Goal: Information Seeking & Learning: Check status

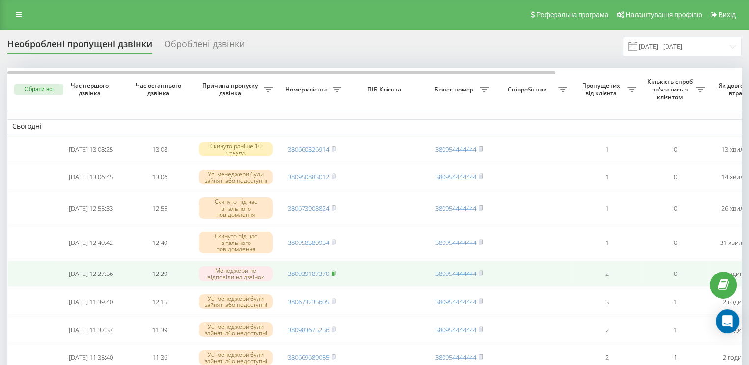
click at [336, 275] on icon at bounding box center [333, 272] width 3 height 4
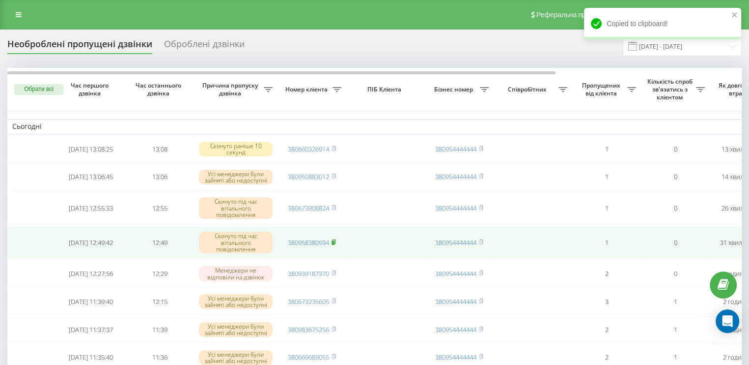
click at [336, 242] on icon at bounding box center [333, 241] width 3 height 4
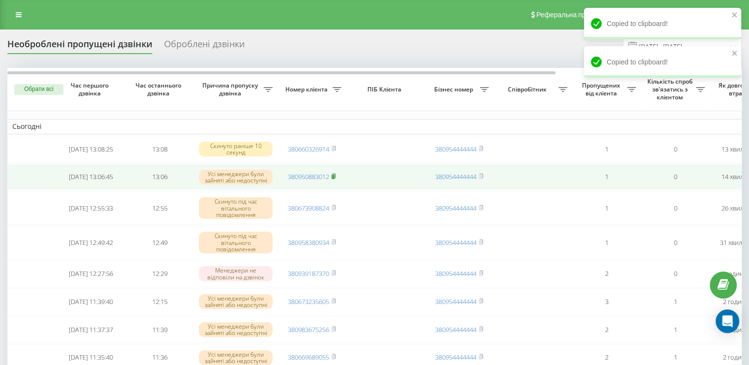
click at [335, 176] on rect at bounding box center [333, 176] width 3 height 4
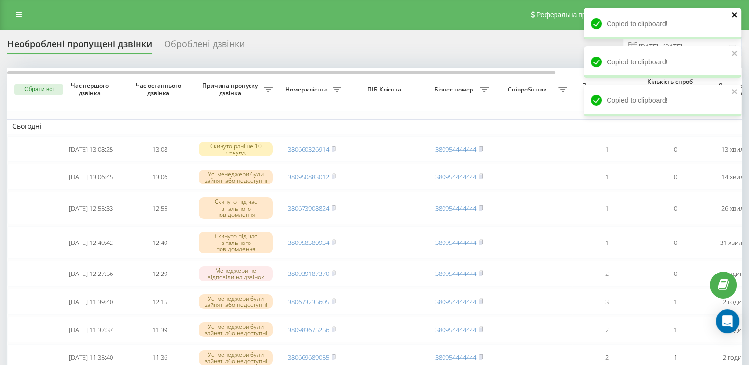
click at [732, 15] on icon "close" at bounding box center [734, 15] width 7 height 8
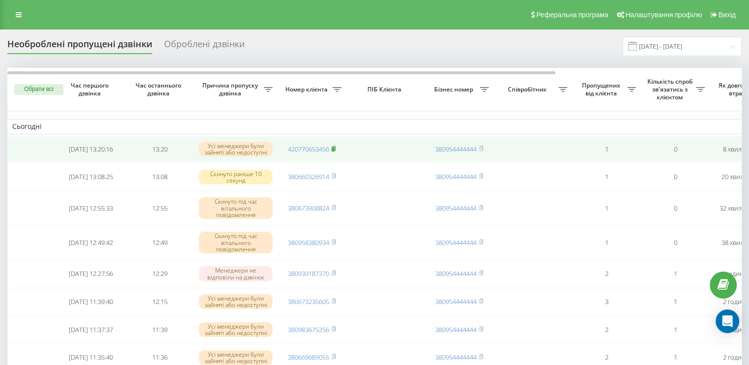
click at [334, 146] on icon at bounding box center [334, 148] width 4 height 6
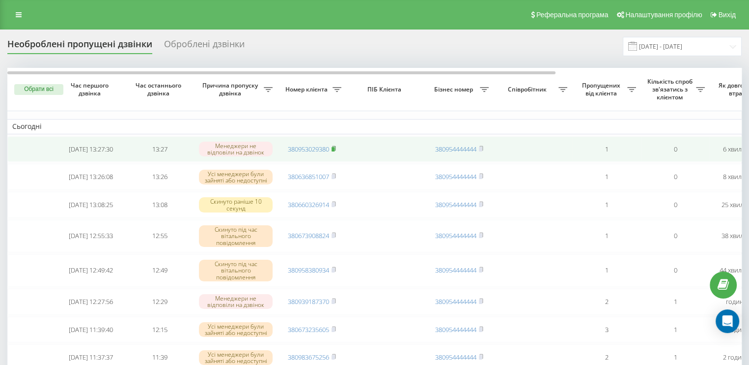
click at [336, 148] on icon at bounding box center [333, 147] width 3 height 4
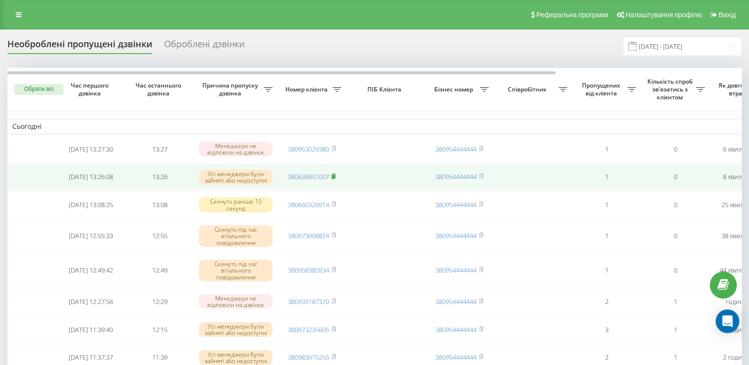
click at [335, 179] on rect at bounding box center [333, 176] width 3 height 4
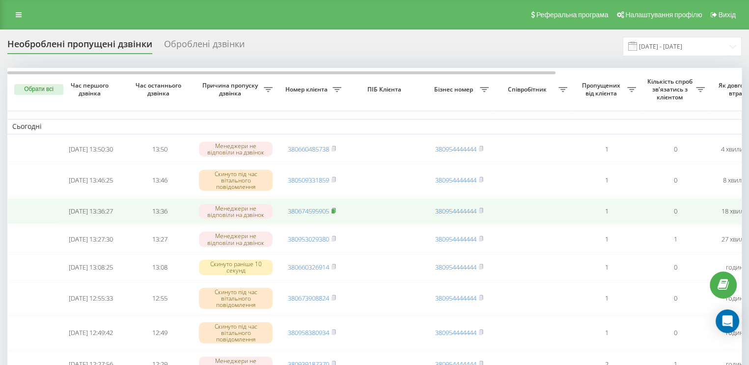
click at [333, 210] on icon at bounding box center [334, 210] width 4 height 6
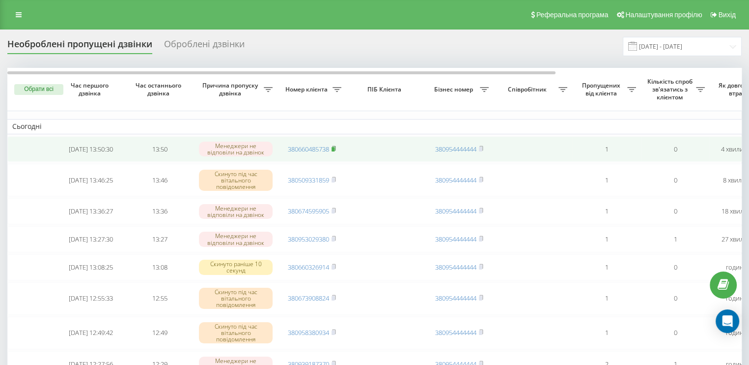
click at [335, 147] on rect at bounding box center [333, 149] width 3 height 4
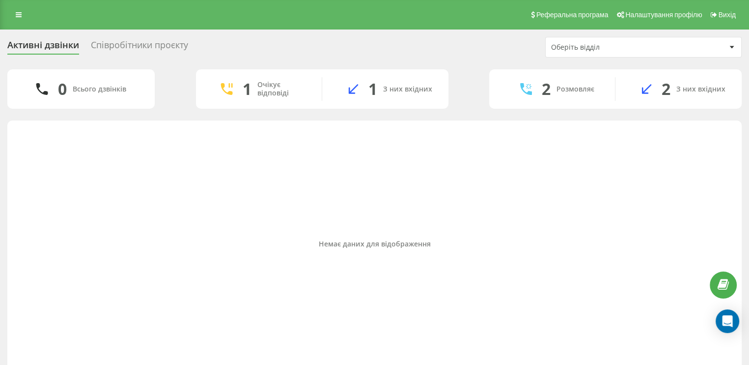
click at [162, 44] on div "Співробітники проєкту" at bounding box center [139, 47] width 97 height 15
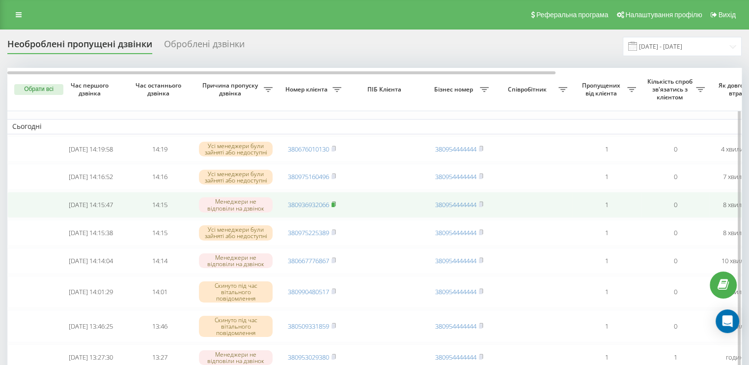
click at [335, 207] on rect at bounding box center [333, 204] width 3 height 4
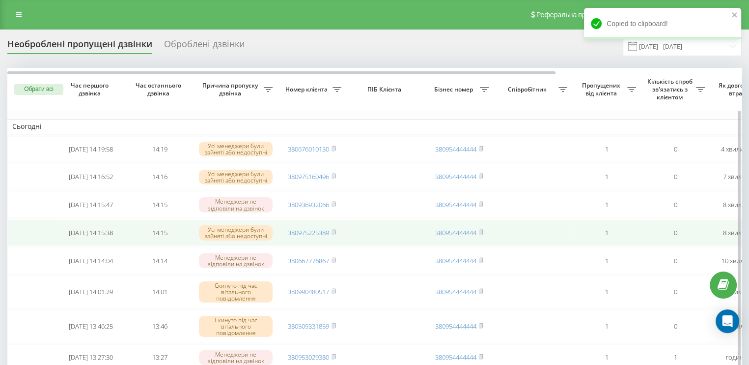
scroll to position [49, 0]
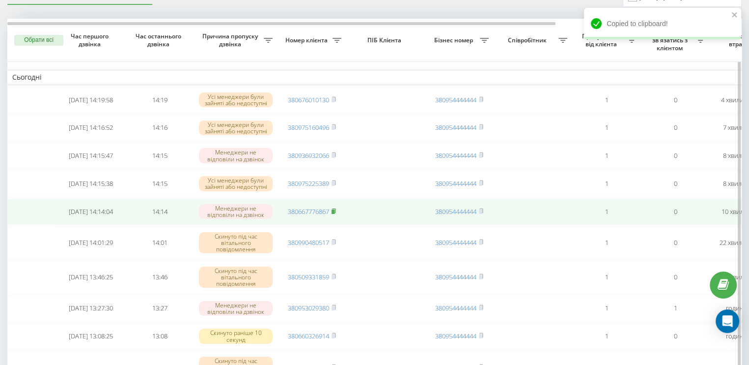
click at [335, 214] on rect at bounding box center [333, 211] width 3 height 4
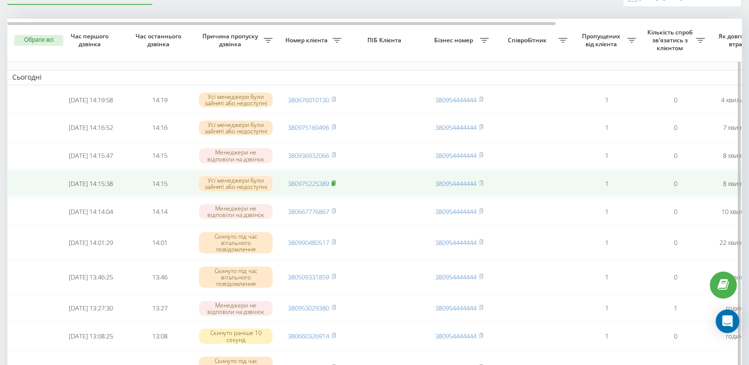
click at [335, 186] on rect at bounding box center [333, 183] width 3 height 4
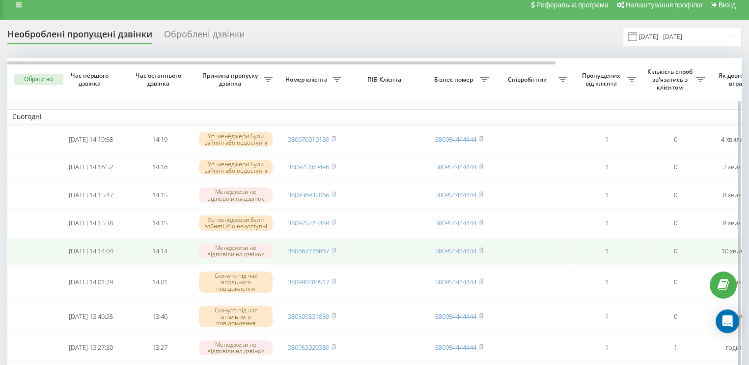
scroll to position [0, 0]
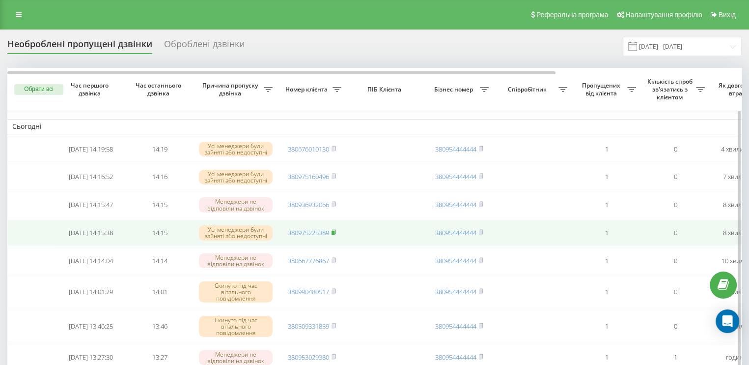
click at [336, 234] on icon at bounding box center [333, 231] width 3 height 4
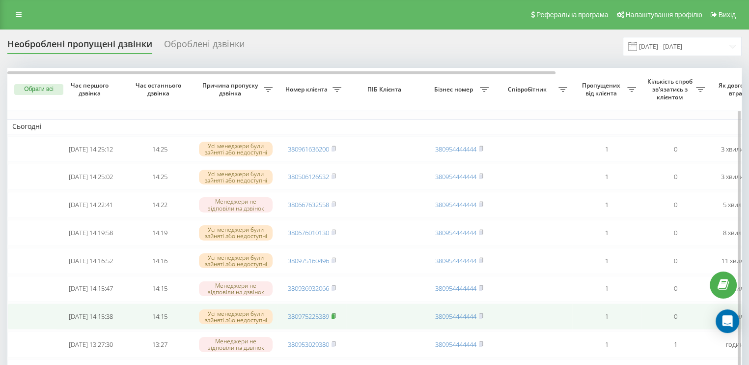
click at [334, 318] on rect at bounding box center [333, 316] width 3 height 4
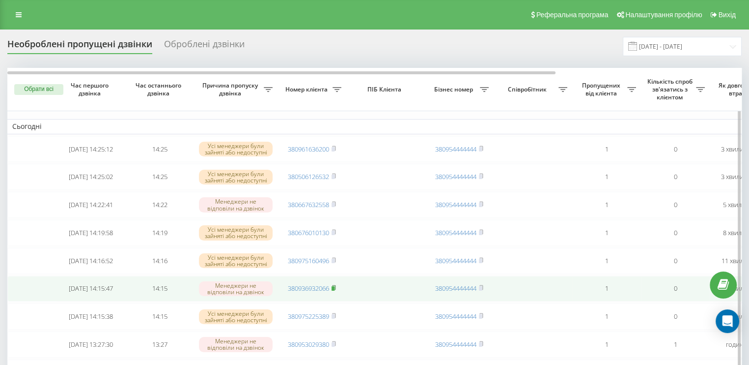
click at [336, 290] on icon at bounding box center [334, 287] width 4 height 6
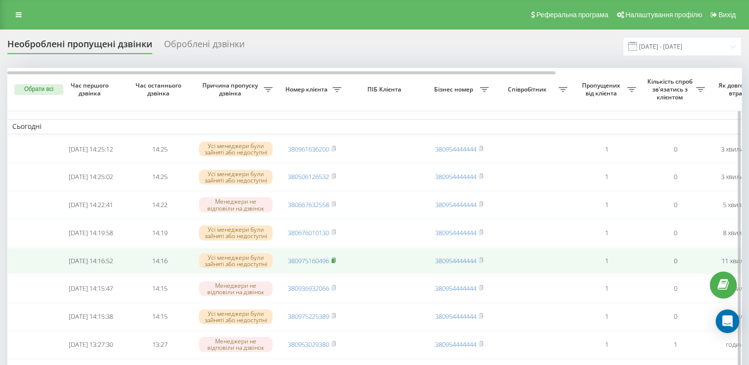
click at [334, 263] on rect at bounding box center [333, 260] width 3 height 4
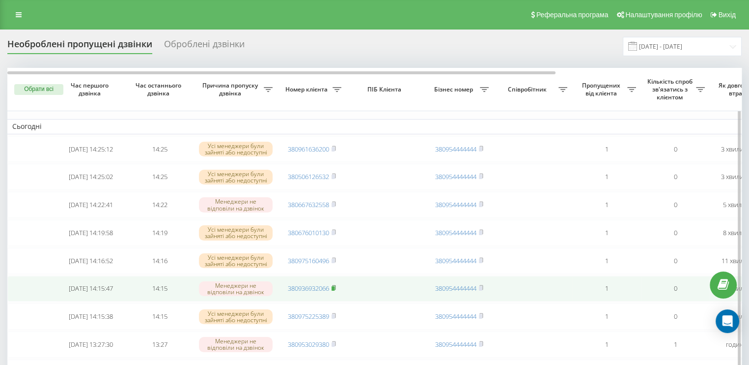
click at [333, 290] on rect at bounding box center [333, 288] width 3 height 4
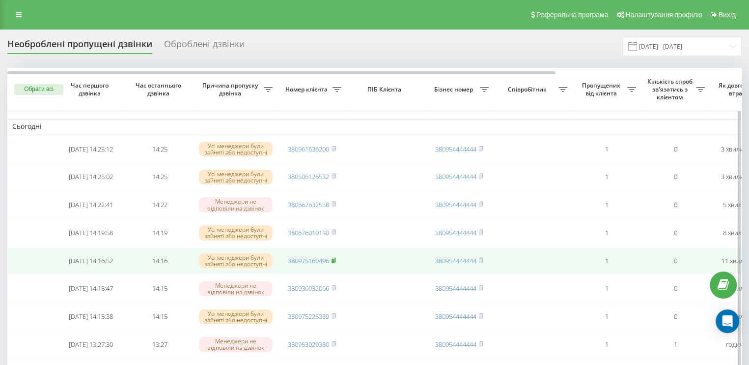
click at [334, 263] on rect at bounding box center [333, 260] width 3 height 4
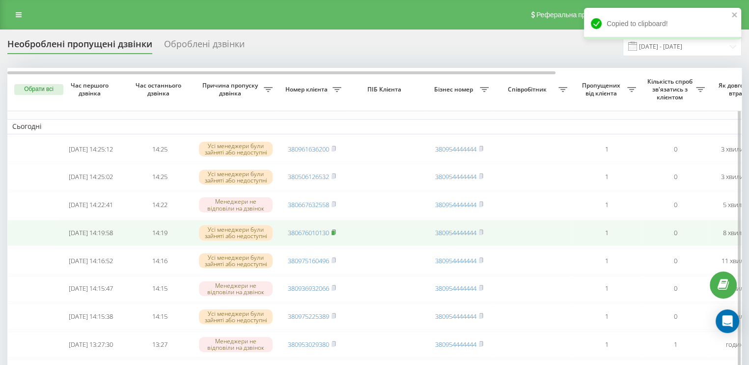
click at [335, 235] on rect at bounding box center [333, 232] width 3 height 4
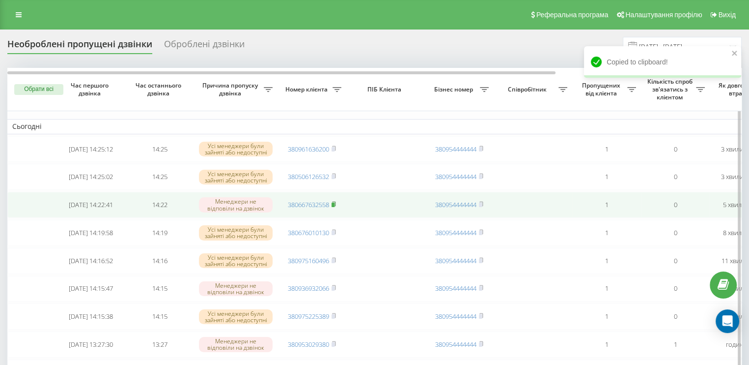
click at [333, 207] on rect at bounding box center [333, 204] width 3 height 4
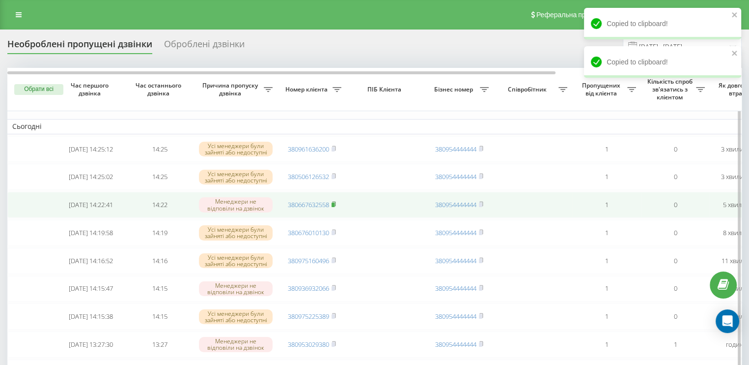
click at [335, 206] on rect at bounding box center [333, 204] width 3 height 4
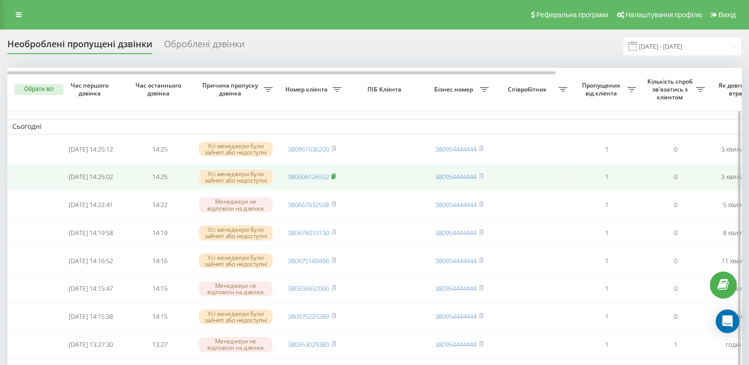
click at [336, 175] on icon at bounding box center [334, 176] width 4 height 6
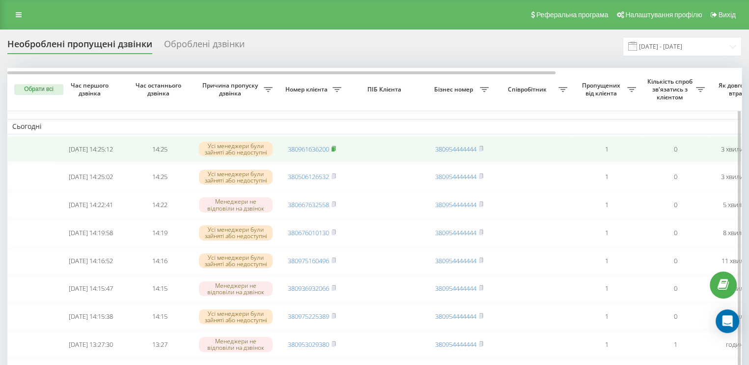
click at [334, 146] on icon at bounding box center [334, 148] width 4 height 6
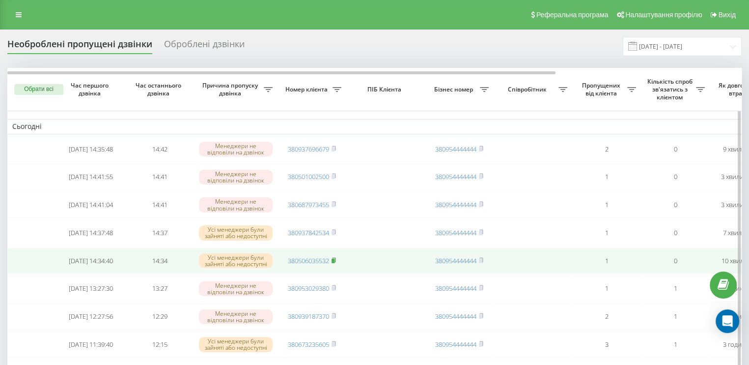
click at [335, 263] on rect at bounding box center [333, 260] width 3 height 4
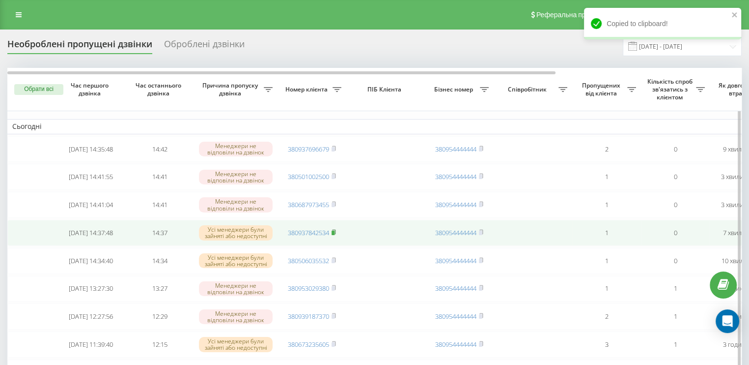
click at [336, 234] on icon at bounding box center [333, 231] width 3 height 4
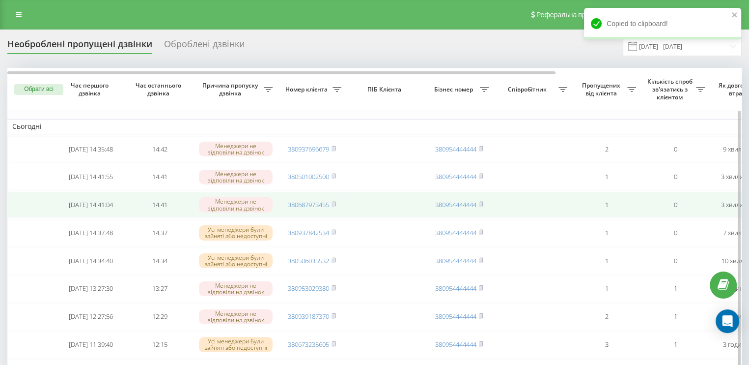
click at [338, 205] on td "380687973455" at bounding box center [312, 205] width 69 height 26
click at [331, 205] on span "380687973455" at bounding box center [312, 204] width 48 height 9
click at [335, 206] on rect at bounding box center [333, 204] width 3 height 4
click at [334, 207] on rect at bounding box center [333, 204] width 3 height 4
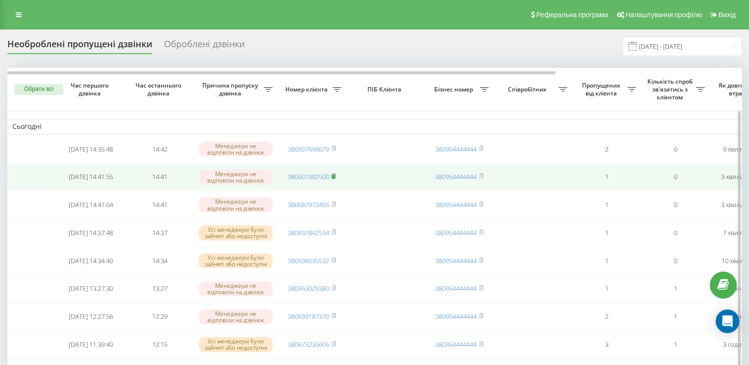
click at [335, 179] on rect at bounding box center [333, 176] width 3 height 4
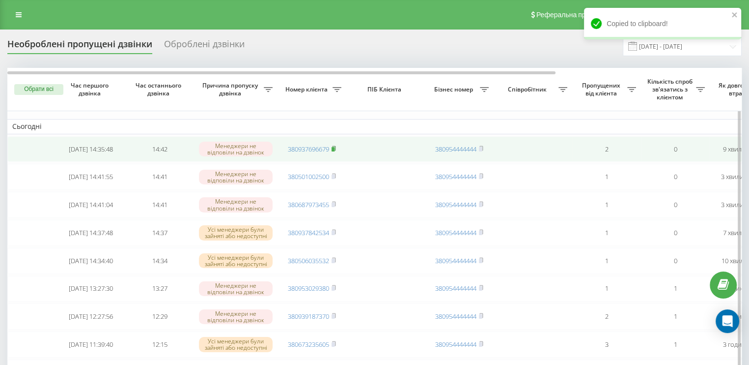
click at [335, 147] on rect at bounding box center [333, 149] width 3 height 4
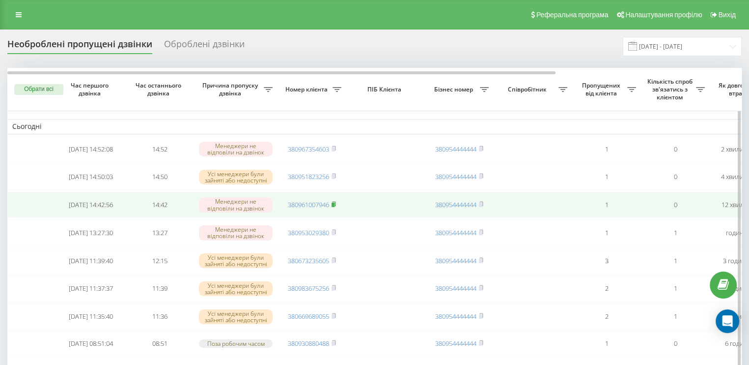
click at [335, 205] on icon at bounding box center [334, 204] width 4 height 6
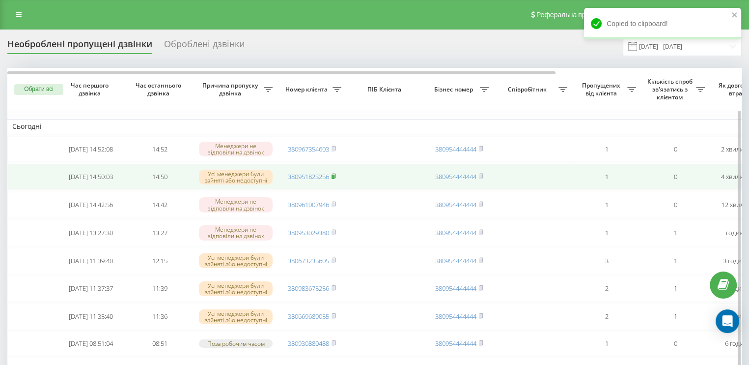
click at [334, 176] on rect at bounding box center [333, 176] width 3 height 4
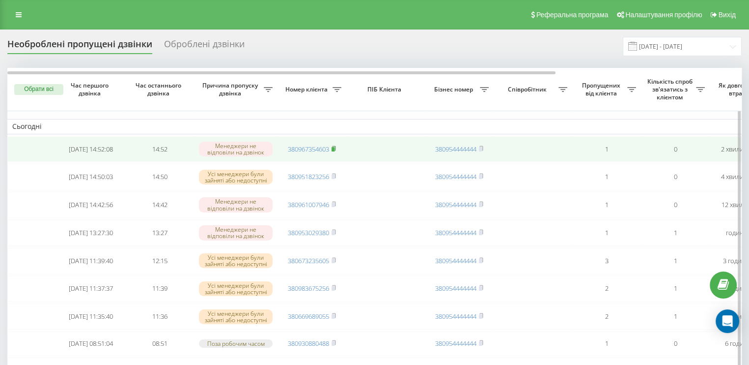
click at [333, 148] on rect at bounding box center [333, 149] width 3 height 4
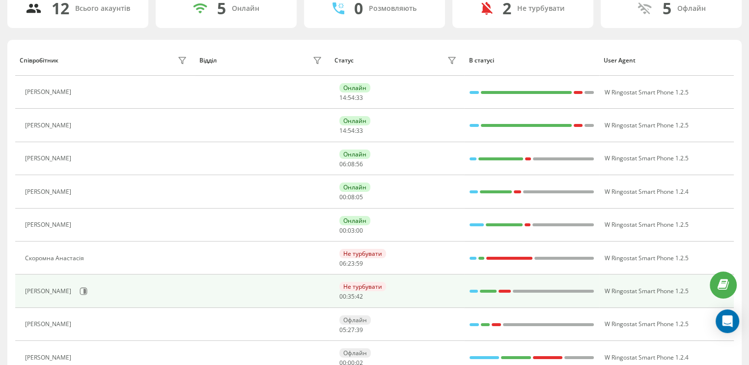
scroll to position [98, 0]
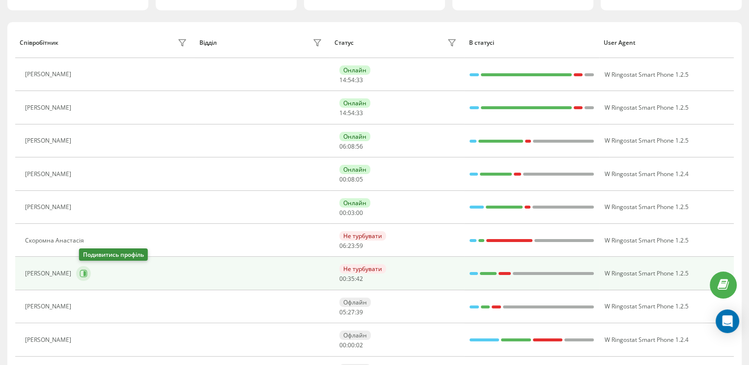
click at [90, 273] on button at bounding box center [83, 273] width 15 height 15
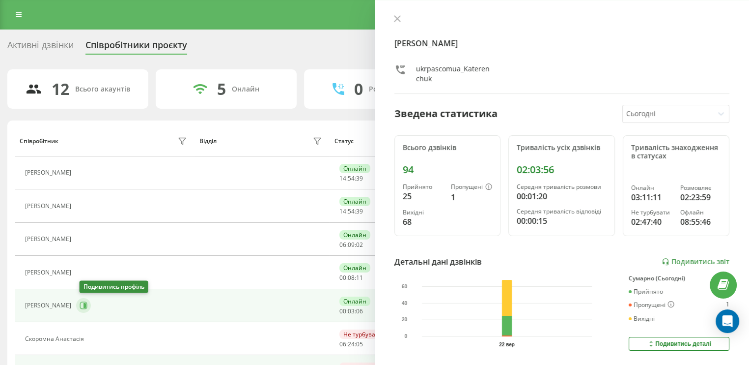
click at [86, 303] on icon at bounding box center [84, 305] width 8 height 8
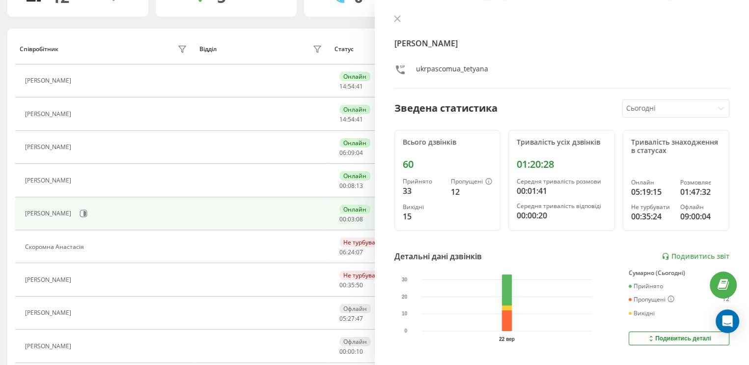
scroll to position [98, 0]
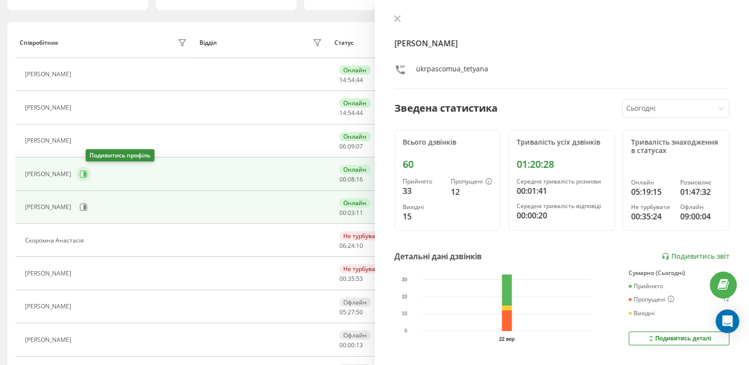
click at [87, 173] on icon at bounding box center [84, 174] width 8 height 8
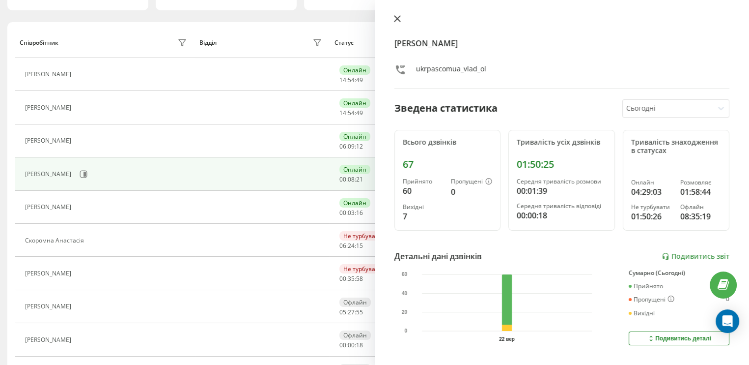
click at [399, 16] on icon at bounding box center [397, 19] width 6 height 6
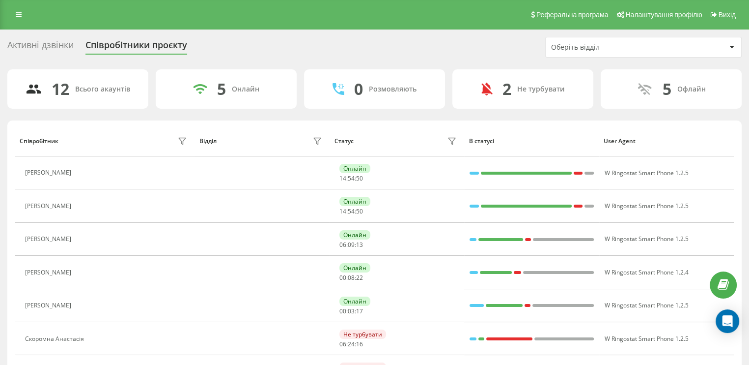
click at [76, 45] on div "Активні дзвінки Співробітники проєкту" at bounding box center [103, 47] width 192 height 15
click at [66, 45] on div "Активні дзвінки" at bounding box center [40, 47] width 66 height 15
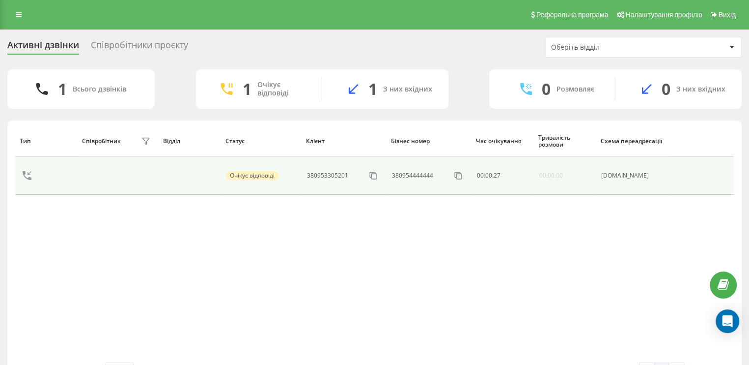
click at [329, 170] on div "380953305201" at bounding box center [344, 176] width 74 height 16
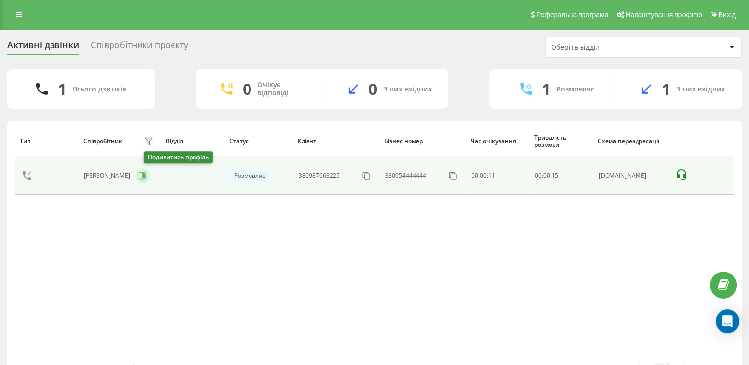
click at [146, 174] on icon at bounding box center [142, 175] width 7 height 7
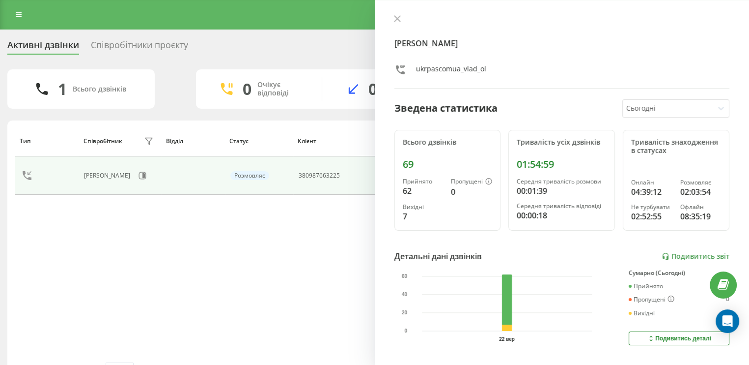
click at [159, 48] on div "Співробітники проєкту" at bounding box center [139, 47] width 97 height 15
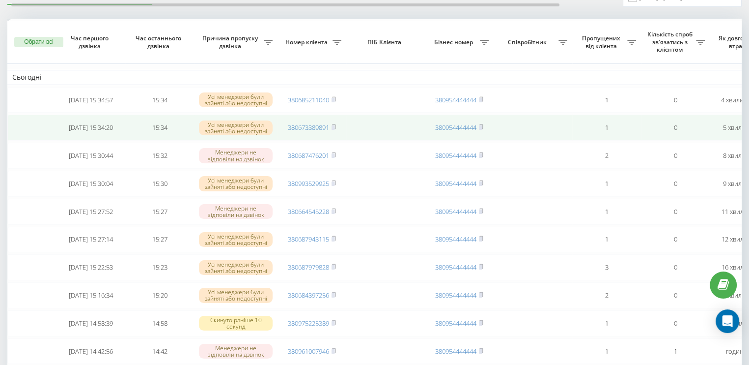
scroll to position [98, 0]
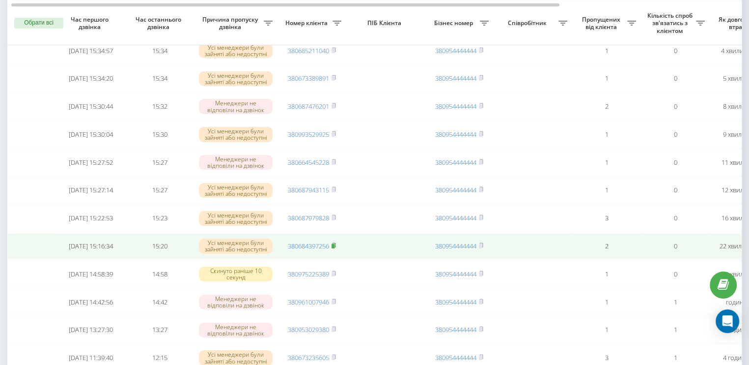
click at [334, 248] on rect at bounding box center [333, 246] width 3 height 4
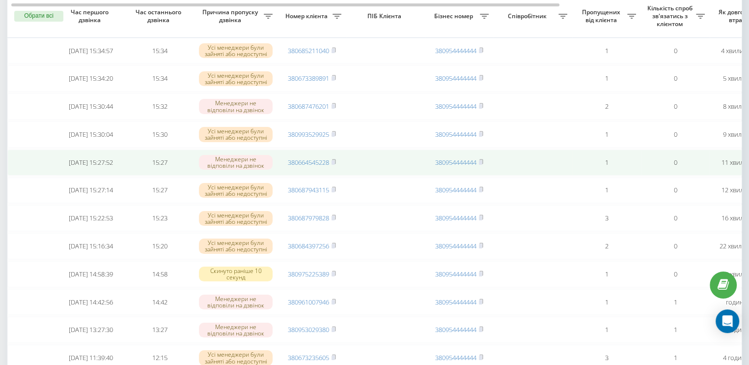
scroll to position [0, 0]
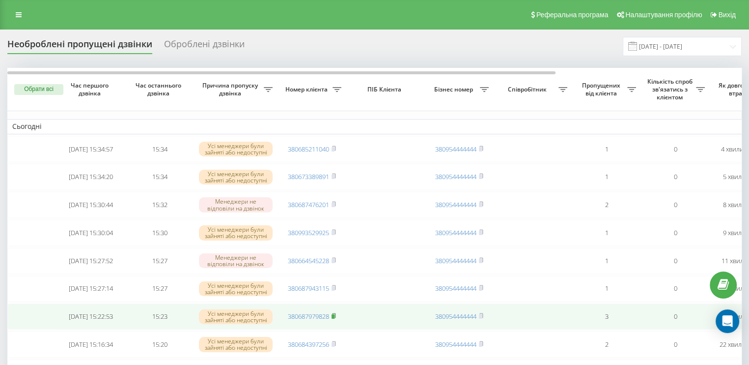
click at [336, 318] on icon at bounding box center [334, 315] width 4 height 6
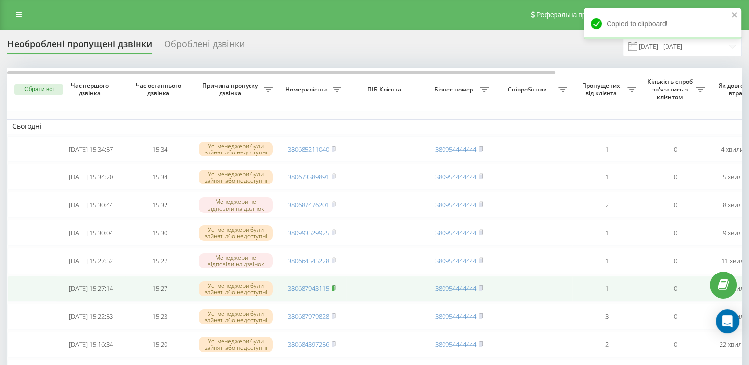
click at [336, 289] on icon at bounding box center [333, 287] width 3 height 4
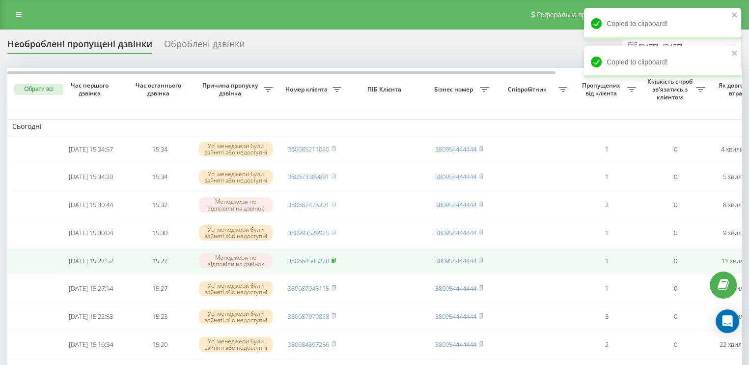
click at [335, 263] on rect at bounding box center [333, 260] width 3 height 4
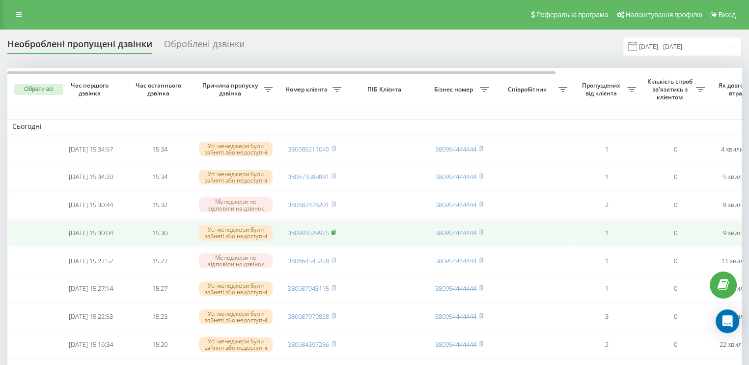
click at [336, 235] on icon at bounding box center [334, 232] width 4 height 6
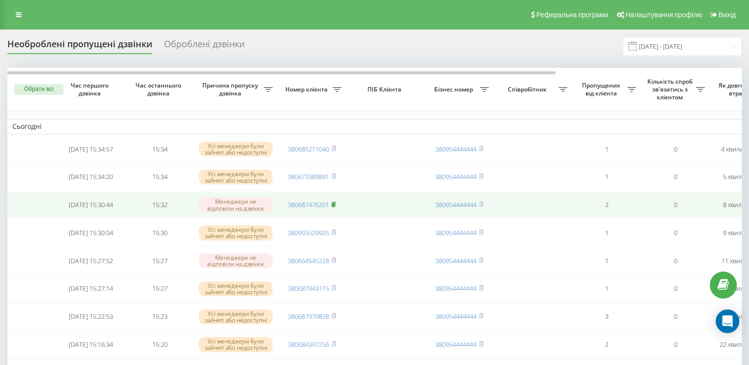
click at [336, 206] on icon at bounding box center [333, 203] width 3 height 4
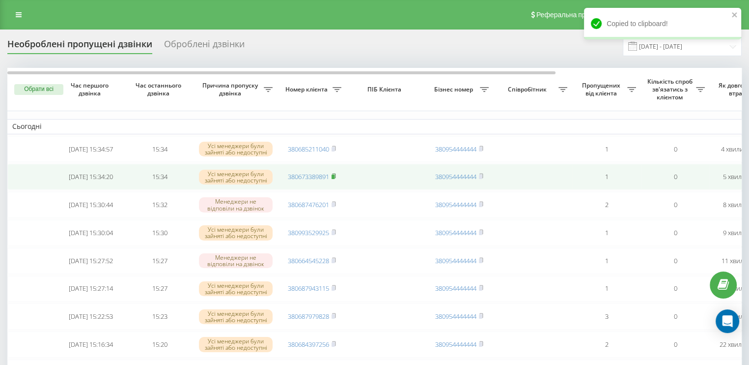
click at [335, 177] on rect at bounding box center [333, 176] width 3 height 4
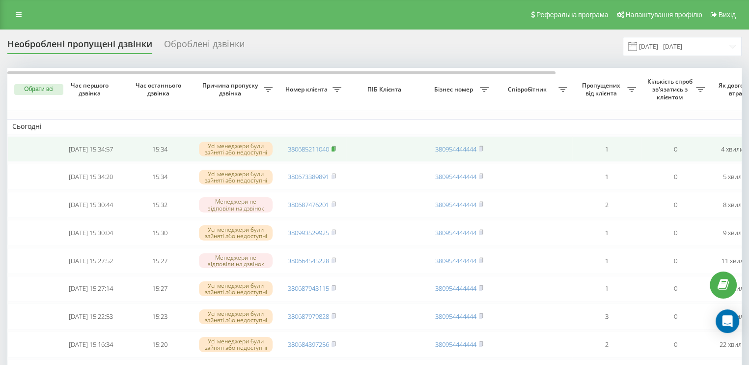
click at [334, 150] on rect at bounding box center [333, 149] width 3 height 4
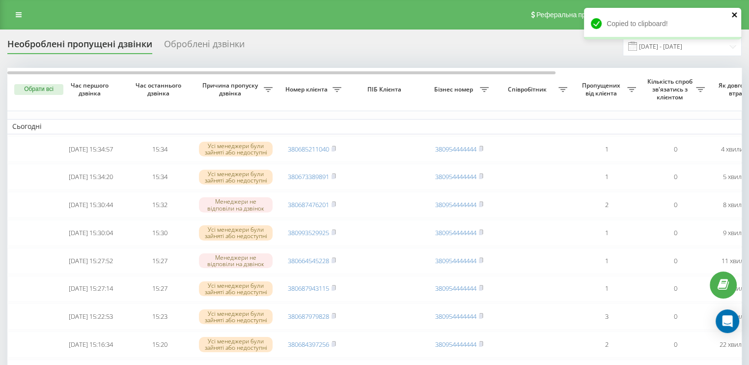
click at [734, 15] on icon "close" at bounding box center [734, 14] width 5 height 5
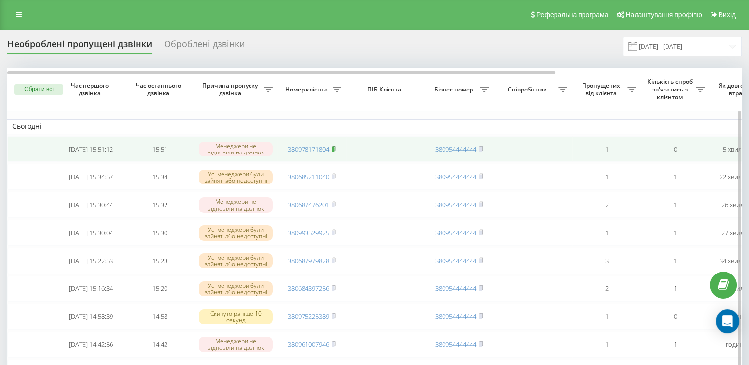
click at [336, 146] on icon at bounding box center [333, 147] width 3 height 4
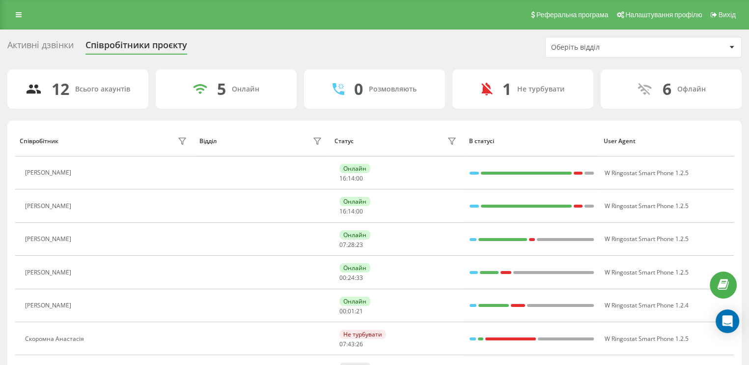
click at [34, 42] on div "Активні дзвінки" at bounding box center [40, 47] width 66 height 15
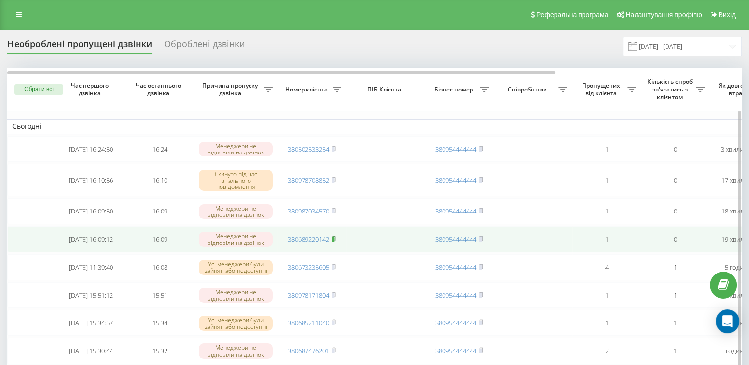
click at [336, 241] on icon at bounding box center [334, 238] width 4 height 6
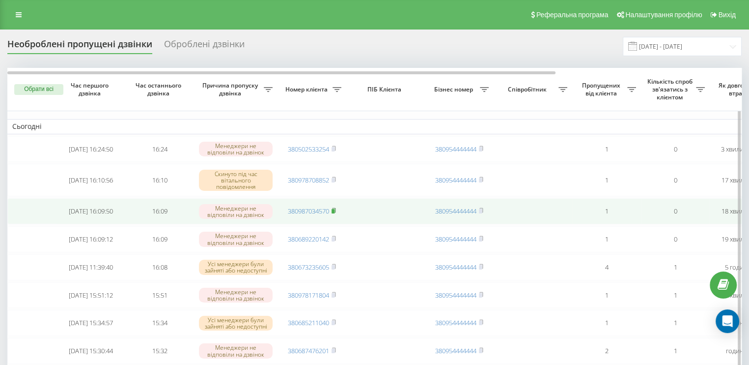
click at [335, 212] on rect at bounding box center [333, 211] width 3 height 4
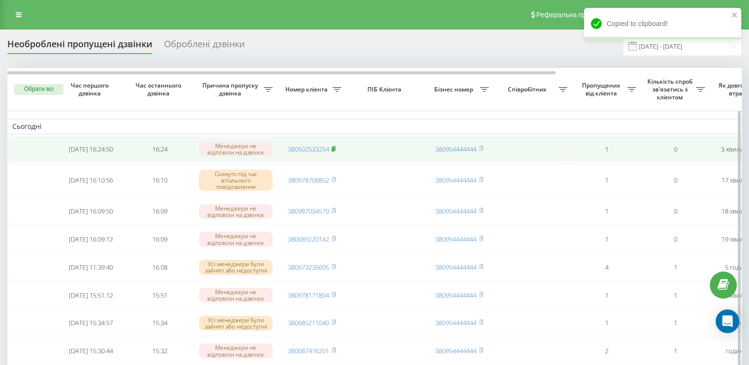
click at [335, 148] on rect at bounding box center [333, 149] width 3 height 4
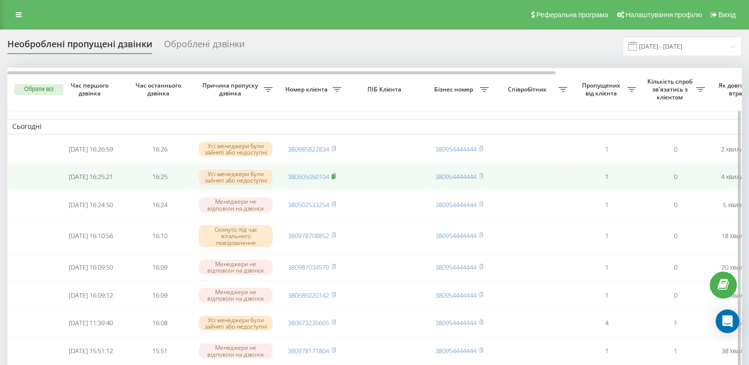
click at [336, 177] on icon at bounding box center [333, 175] width 3 height 4
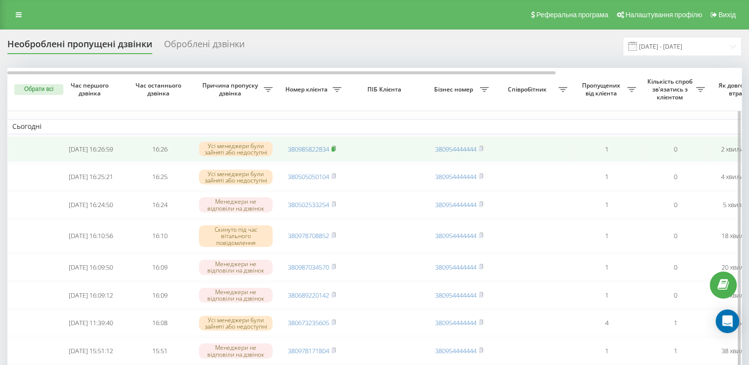
click at [336, 146] on icon at bounding box center [334, 148] width 4 height 6
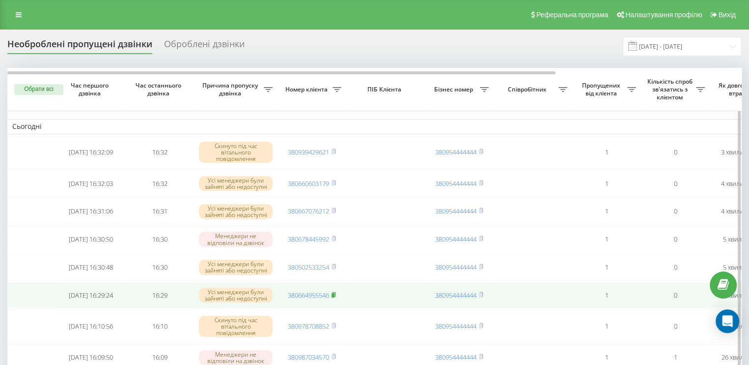
click at [335, 297] on rect at bounding box center [333, 295] width 3 height 4
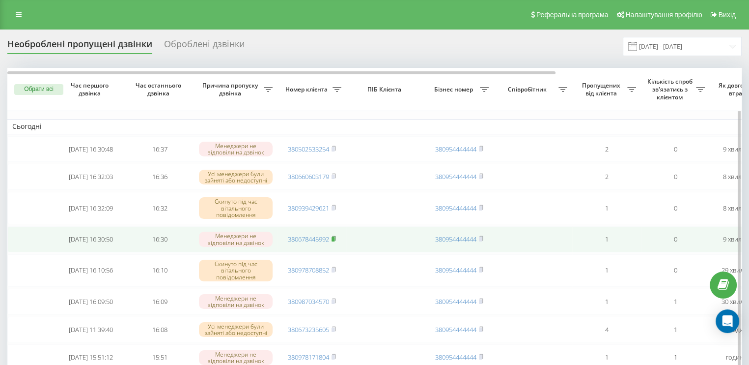
click at [336, 240] on icon at bounding box center [333, 238] width 3 height 4
click at [336, 240] on icon at bounding box center [334, 238] width 4 height 6
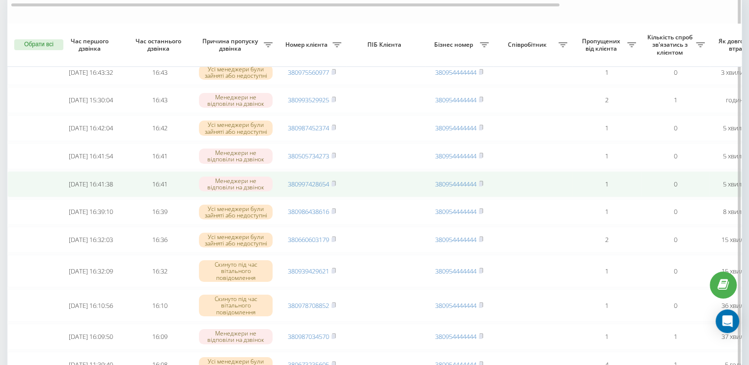
scroll to position [98, 0]
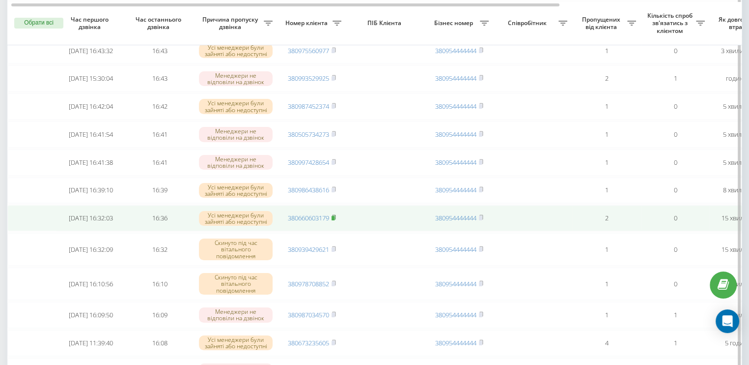
click at [335, 220] on rect at bounding box center [333, 218] width 3 height 4
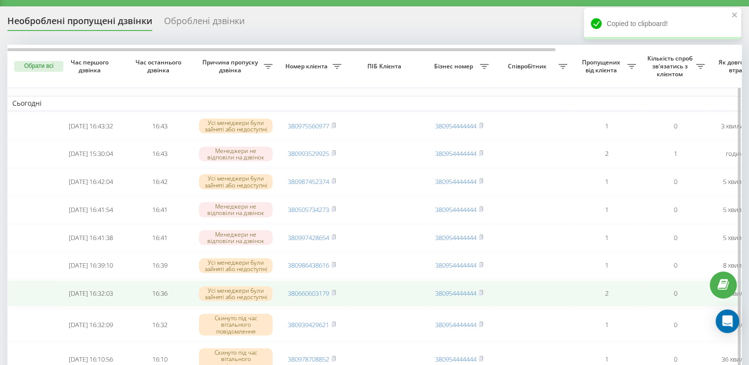
scroll to position [0, 0]
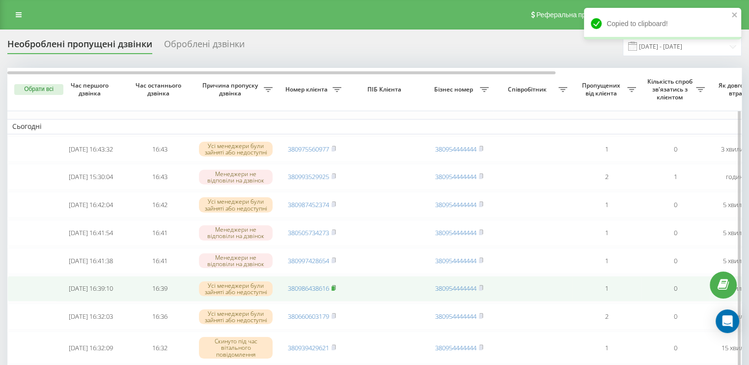
click at [334, 290] on rect at bounding box center [333, 288] width 3 height 4
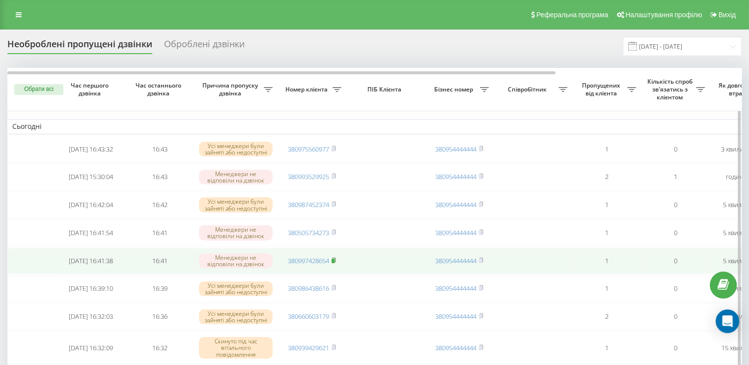
click at [334, 263] on rect at bounding box center [333, 260] width 3 height 4
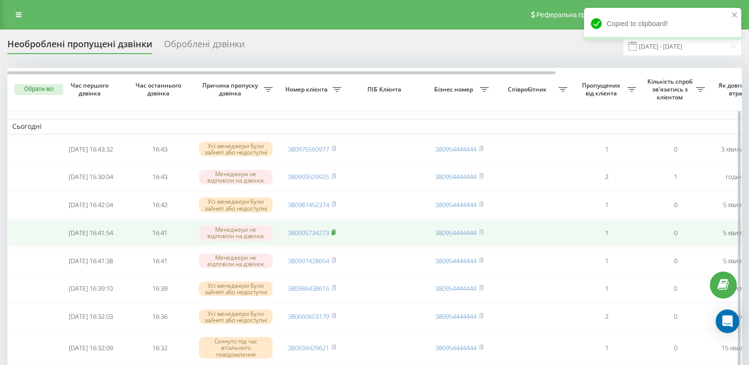
click at [333, 235] on icon at bounding box center [334, 232] width 4 height 6
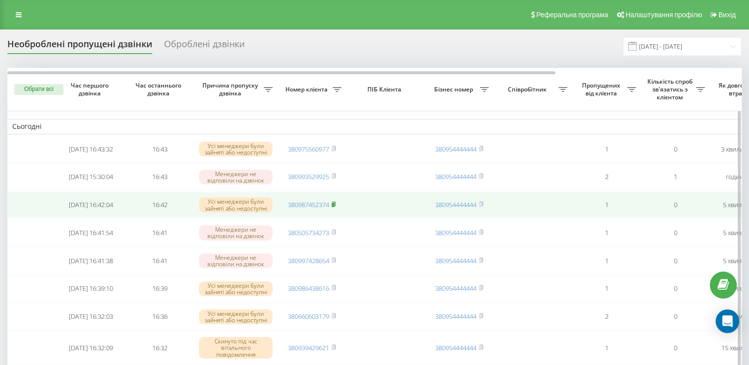
click at [336, 206] on icon at bounding box center [333, 203] width 3 height 4
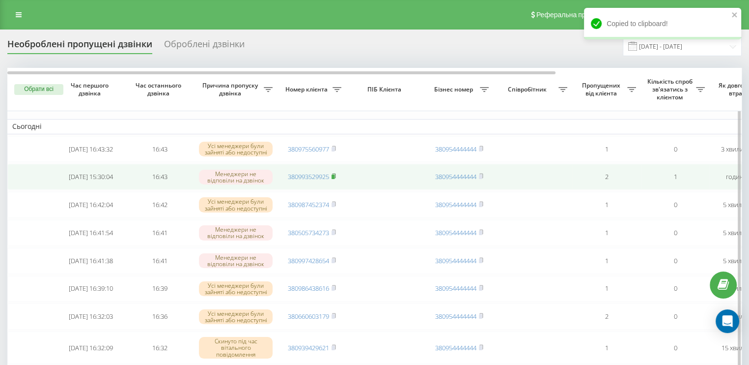
click at [335, 177] on rect at bounding box center [333, 176] width 3 height 4
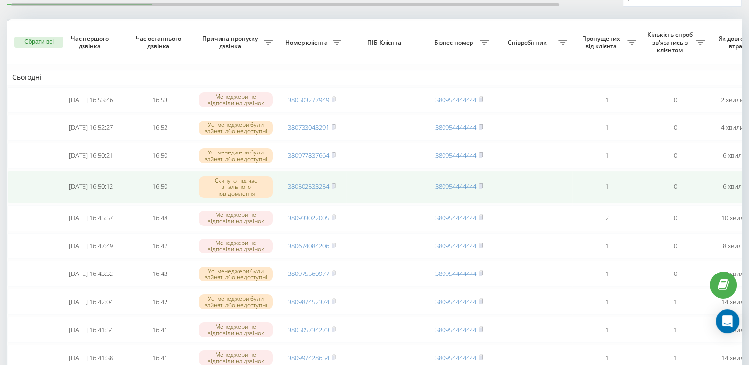
scroll to position [98, 0]
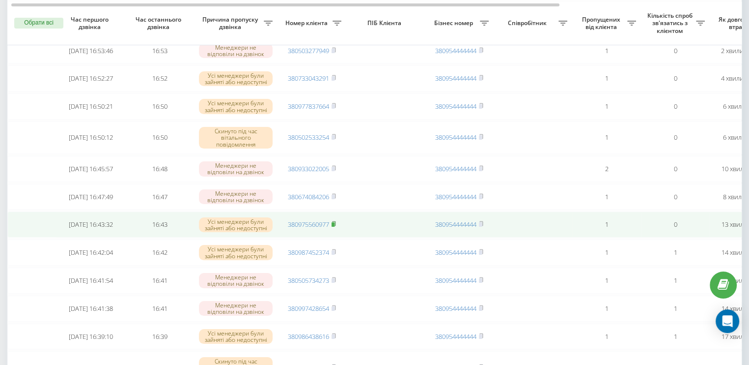
click at [335, 226] on rect at bounding box center [333, 224] width 3 height 4
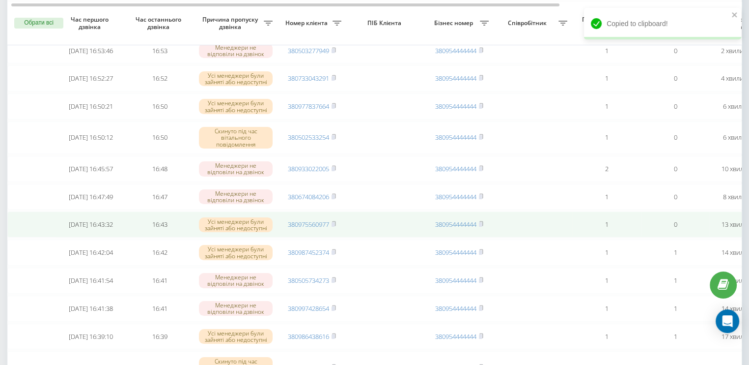
scroll to position [0, 0]
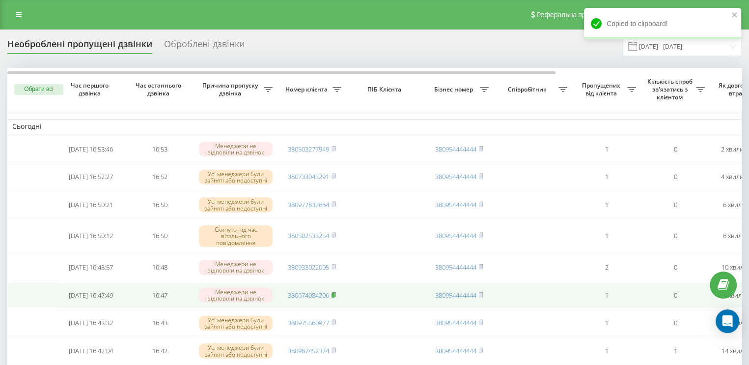
click at [334, 297] on rect at bounding box center [333, 295] width 3 height 4
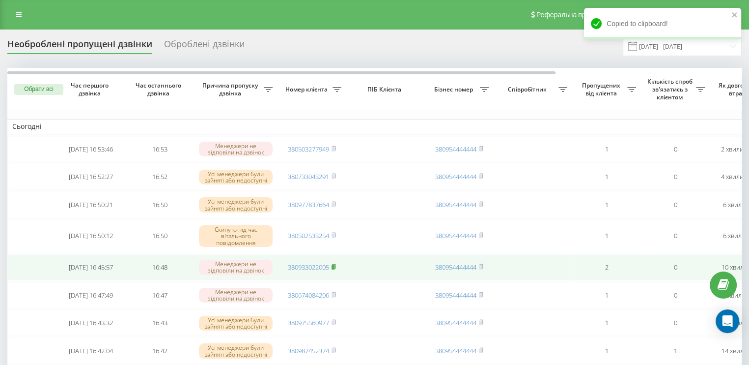
click at [335, 269] on rect at bounding box center [333, 267] width 3 height 4
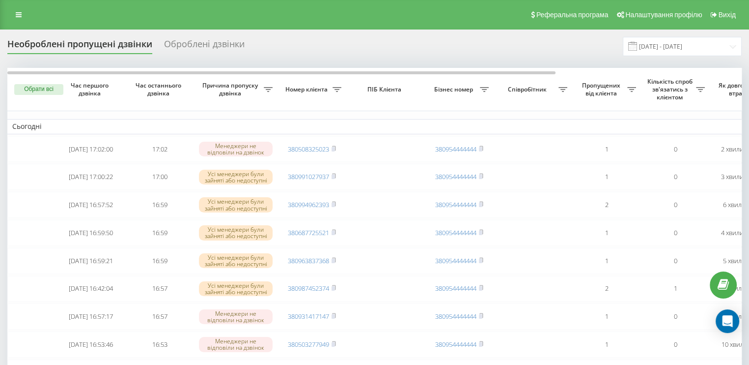
click at [102, 51] on div "Необроблені пропущені дзвінки" at bounding box center [79, 46] width 145 height 15
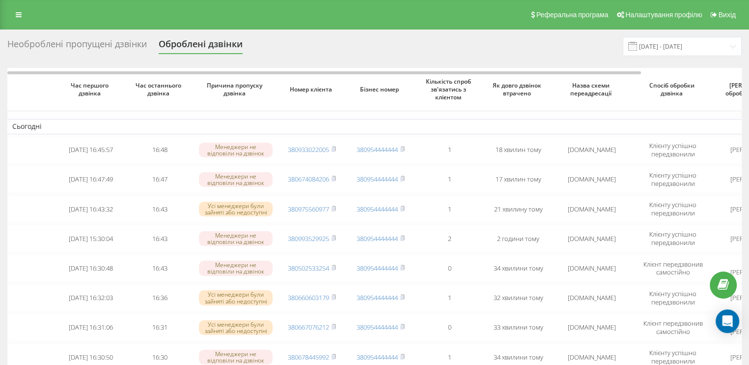
click at [80, 45] on div "Необроблені пропущені дзвінки" at bounding box center [77, 46] width 140 height 15
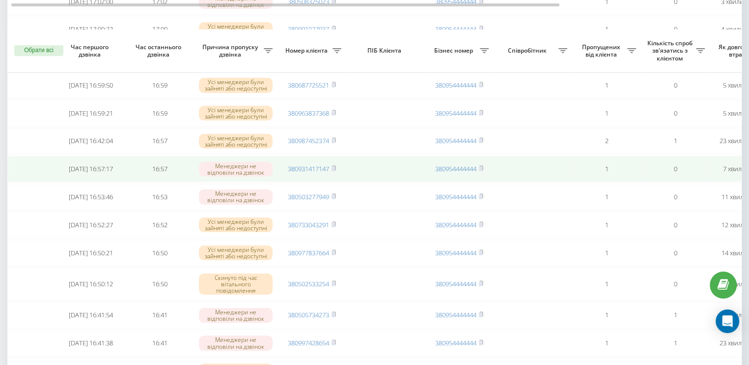
scroll to position [197, 0]
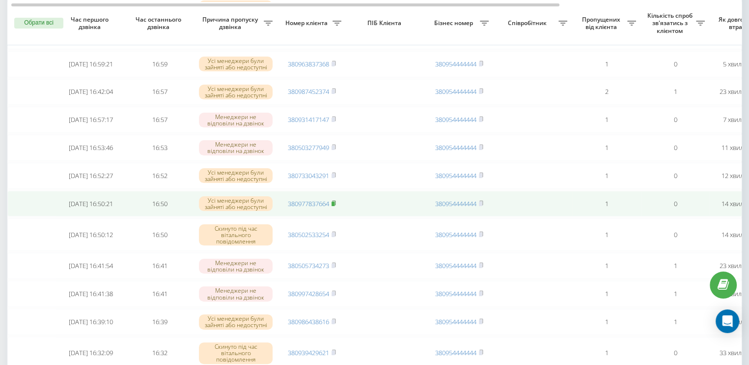
click at [334, 206] on rect at bounding box center [333, 203] width 3 height 4
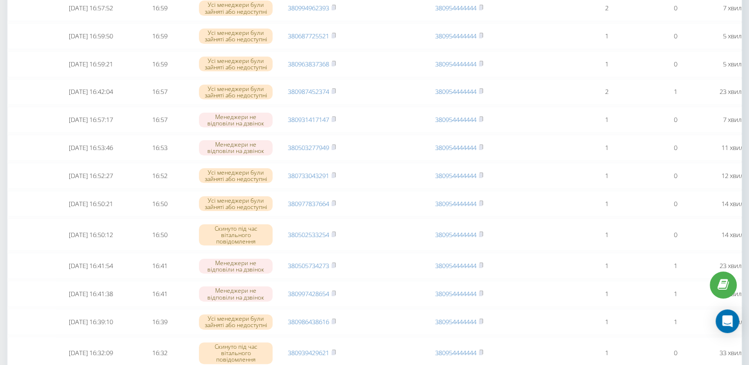
scroll to position [0, 0]
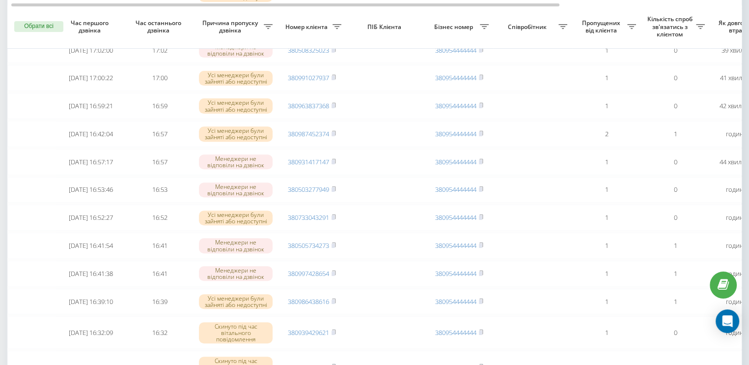
scroll to position [353, 0]
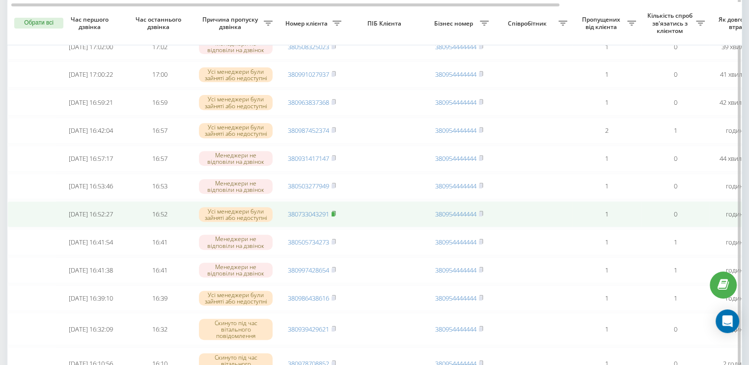
click at [336, 215] on icon at bounding box center [333, 213] width 3 height 4
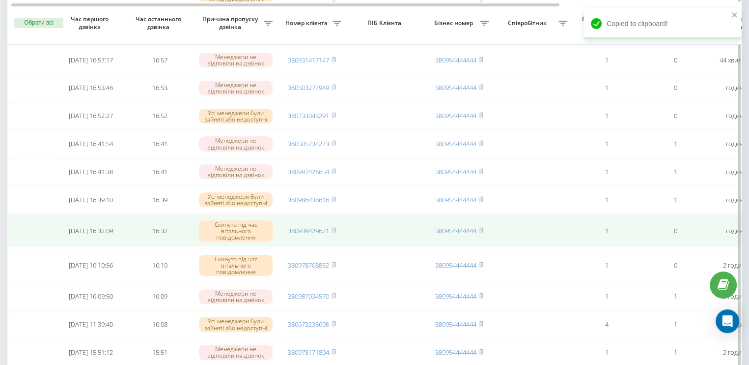
scroll to position [402, 0]
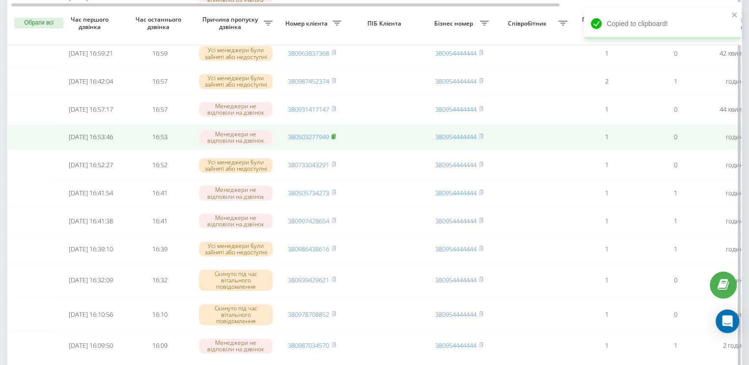
click at [336, 139] on icon at bounding box center [334, 136] width 4 height 6
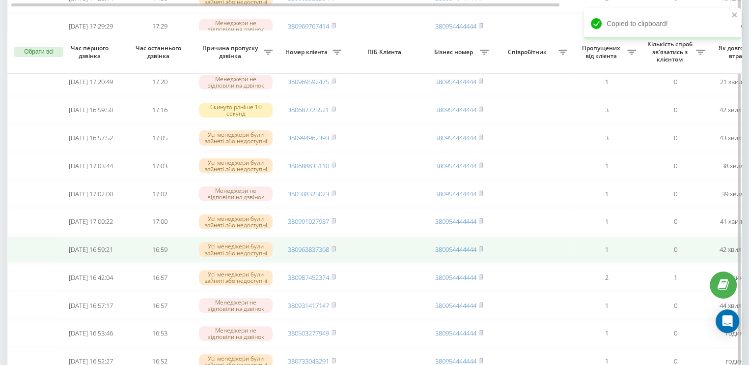
scroll to position [206, 0]
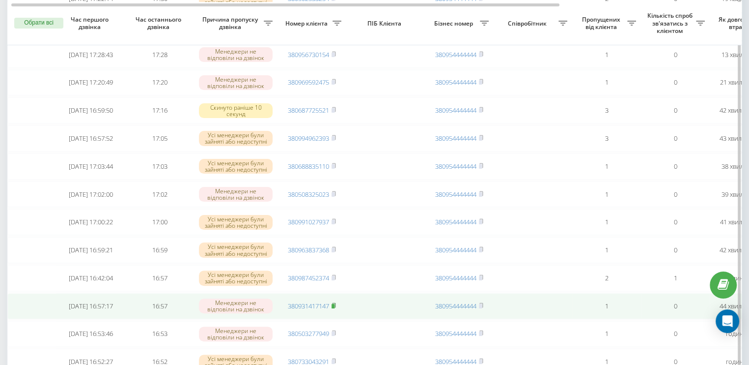
click at [336, 307] on icon at bounding box center [333, 305] width 3 height 4
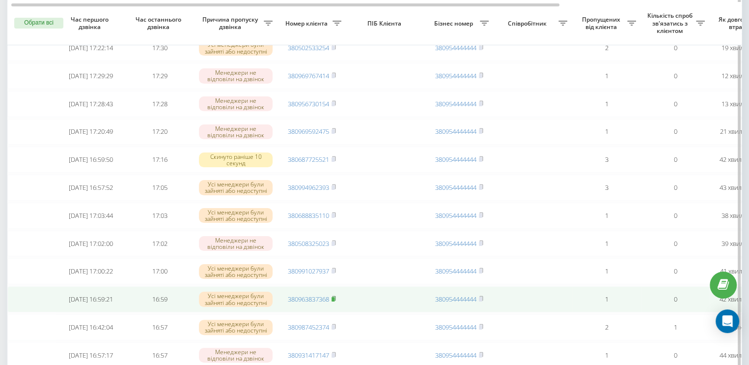
click at [336, 301] on icon at bounding box center [334, 298] width 4 height 6
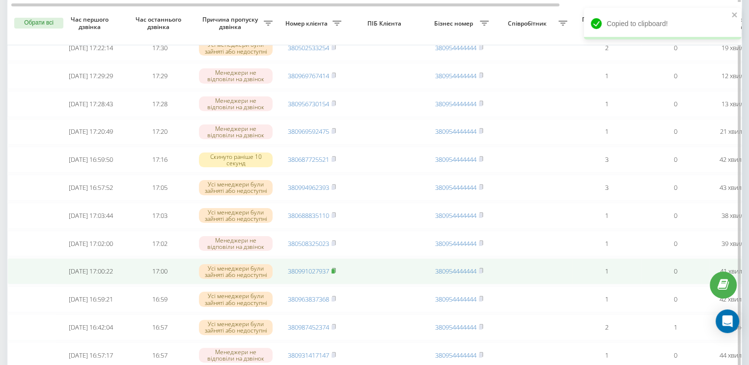
click at [333, 273] on rect at bounding box center [333, 271] width 3 height 4
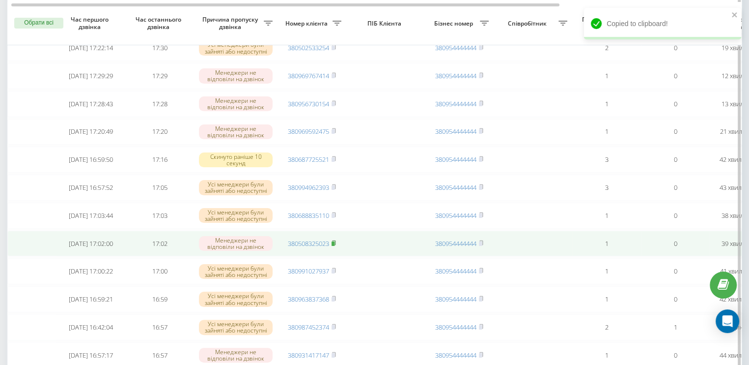
click at [335, 246] on rect at bounding box center [333, 243] width 3 height 4
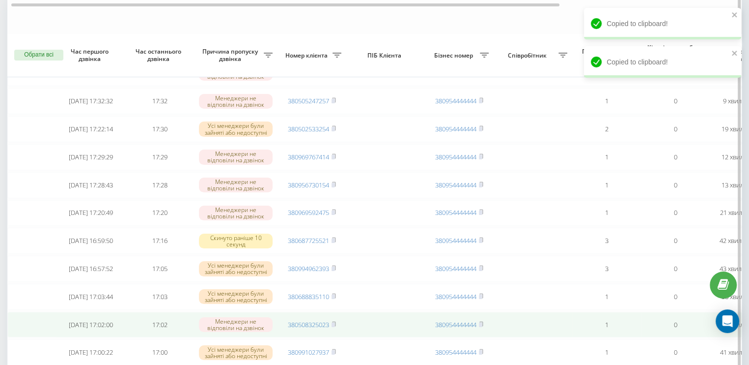
scroll to position [58, 0]
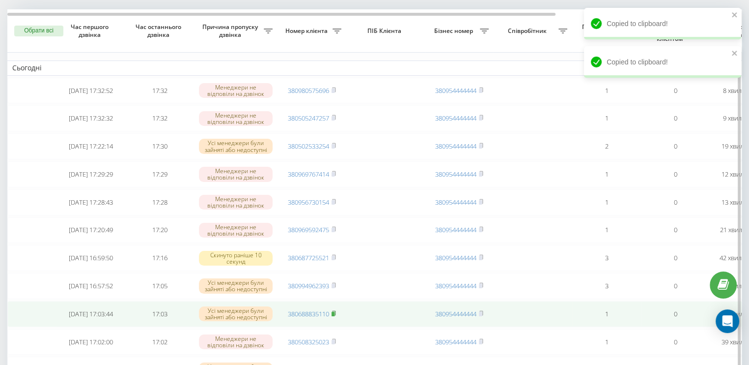
click at [334, 316] on rect at bounding box center [333, 313] width 3 height 4
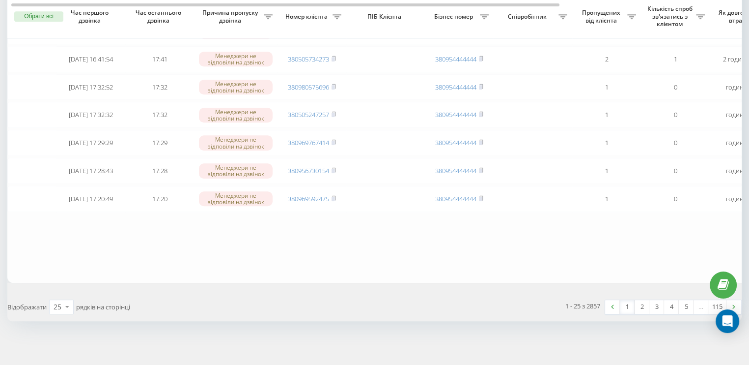
scroll to position [634, 0]
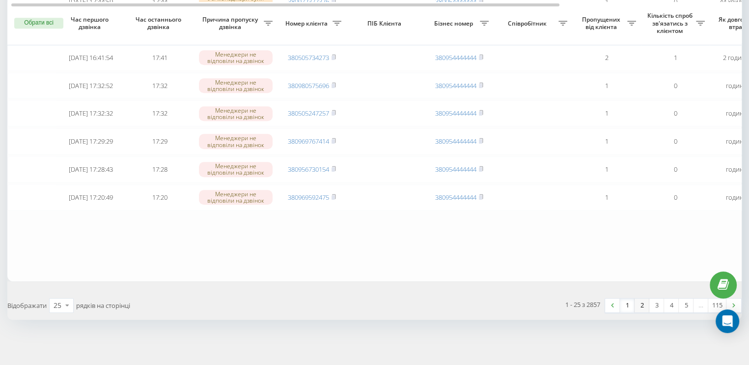
click at [643, 312] on link "2" at bounding box center [642, 305] width 15 height 14
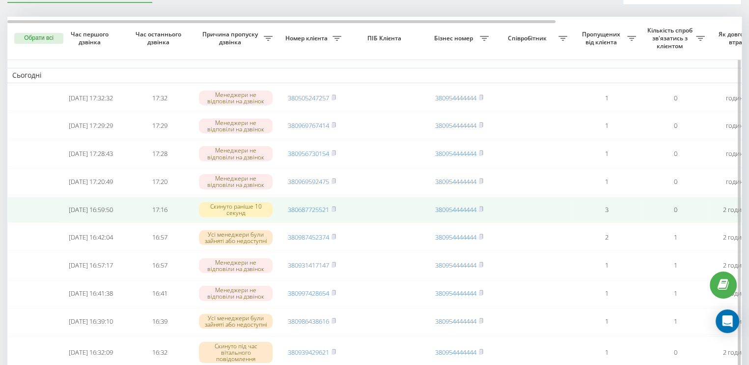
scroll to position [49, 0]
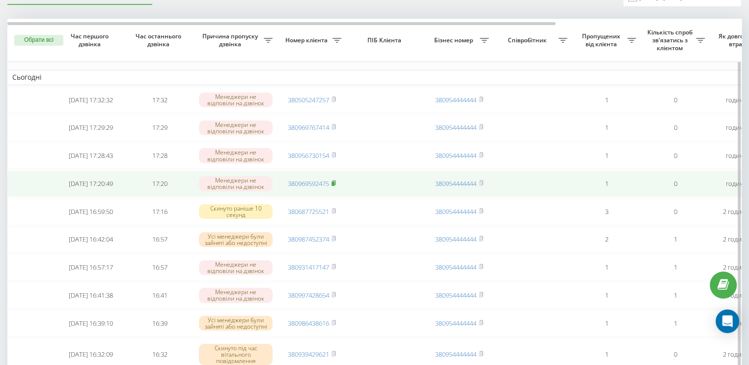
click at [334, 186] on rect at bounding box center [333, 183] width 3 height 4
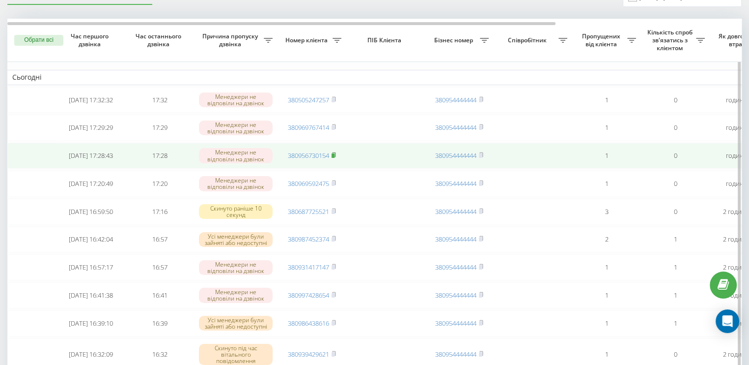
click at [334, 157] on rect at bounding box center [333, 155] width 3 height 4
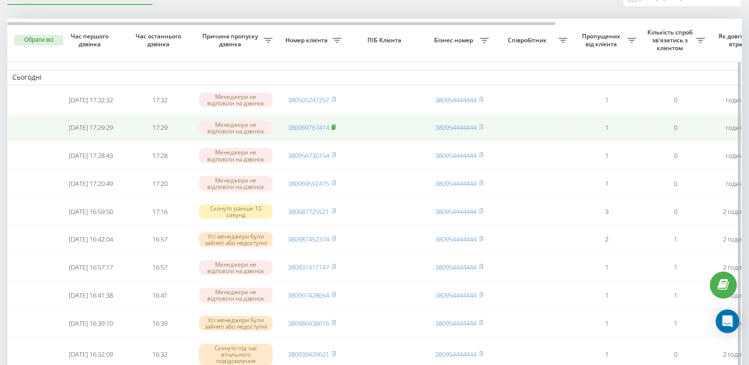
click at [332, 128] on icon at bounding box center [334, 127] width 4 height 6
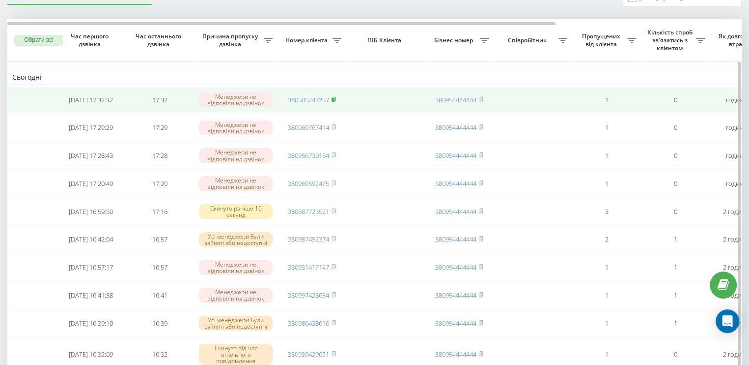
click at [333, 99] on rect at bounding box center [333, 100] width 3 height 4
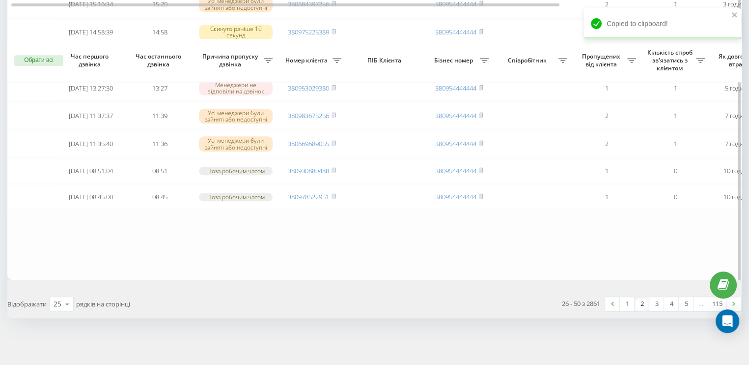
scroll to position [669, 0]
click at [624, 303] on link "1" at bounding box center [627, 304] width 15 height 14
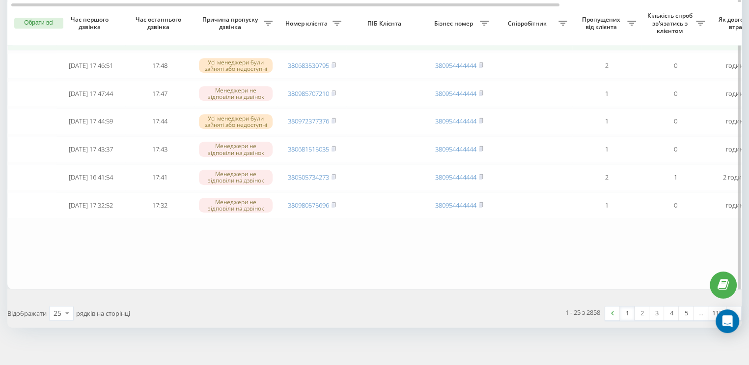
scroll to position [639, 0]
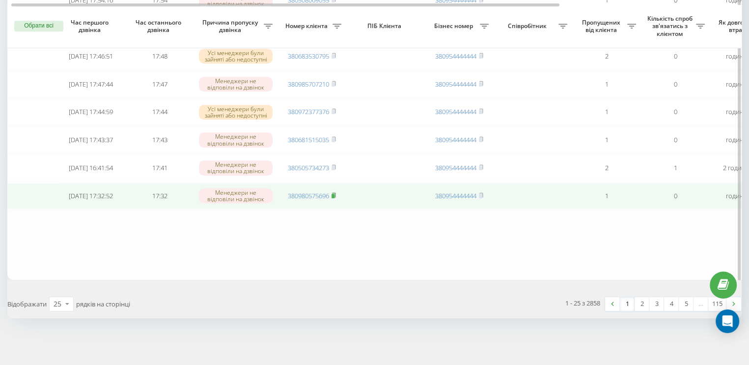
click at [336, 198] on icon at bounding box center [334, 195] width 4 height 6
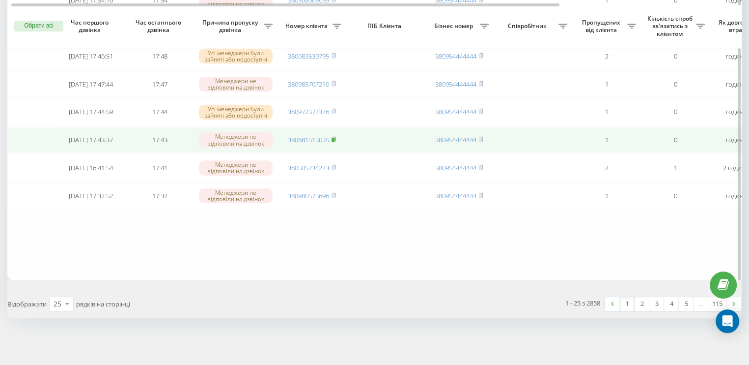
click at [335, 142] on rect at bounding box center [333, 140] width 3 height 4
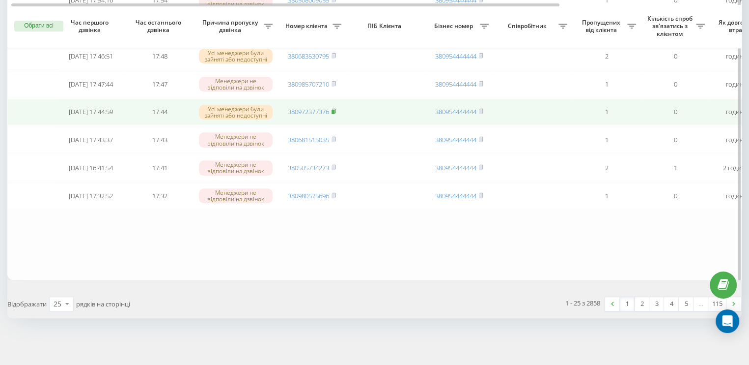
click at [336, 113] on icon at bounding box center [333, 111] width 3 height 4
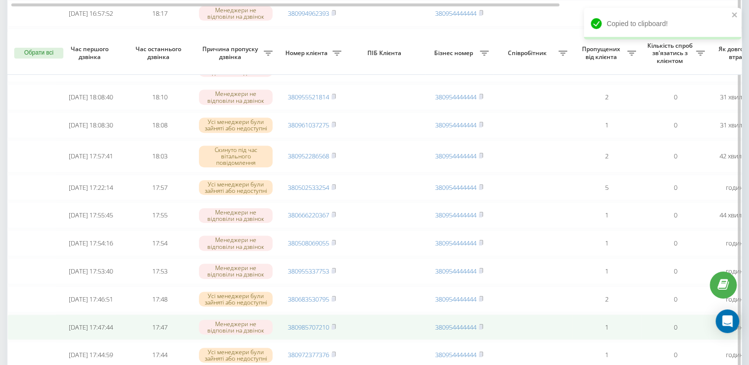
scroll to position [442, 0]
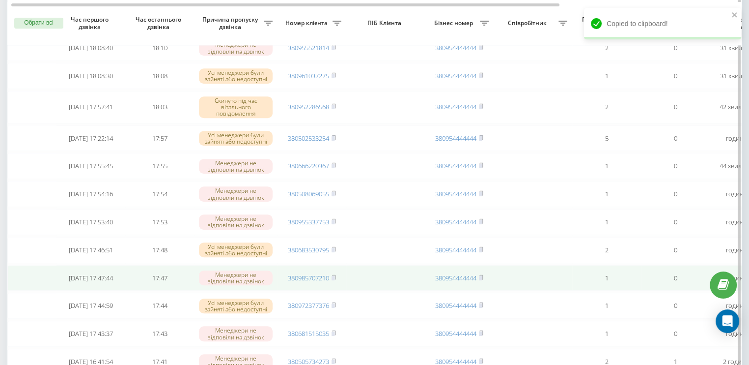
drag, startPoint x: 336, startPoint y: 301, endPoint x: 346, endPoint y: 297, distance: 11.7
click at [335, 280] on icon at bounding box center [334, 277] width 4 height 6
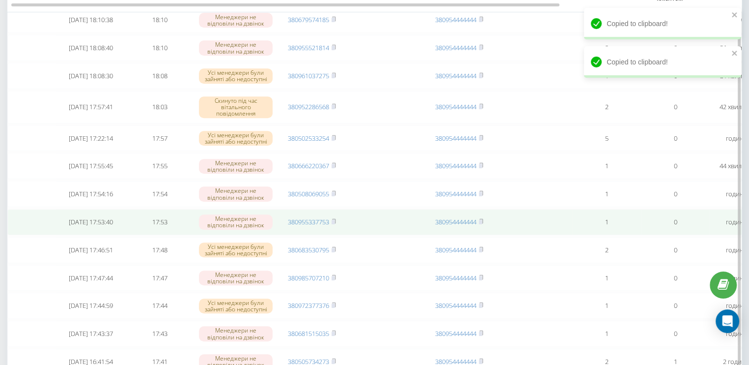
scroll to position [393, 0]
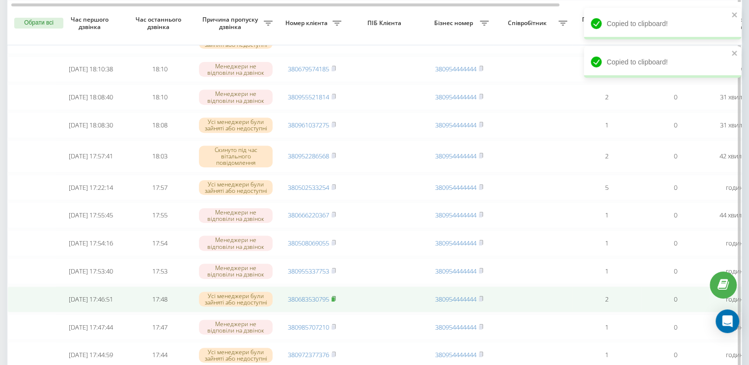
click at [336, 301] on icon at bounding box center [334, 298] width 4 height 6
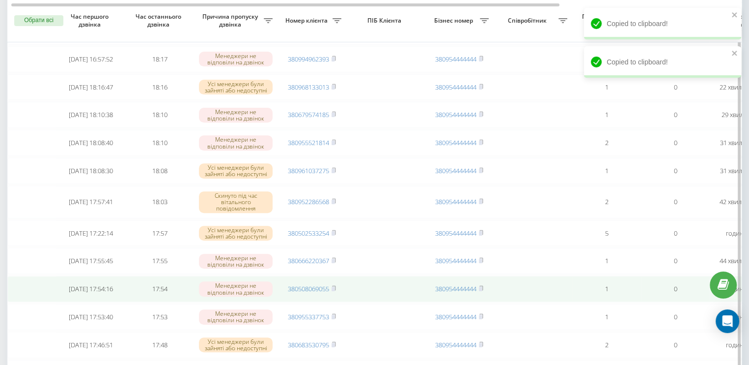
scroll to position [344, 0]
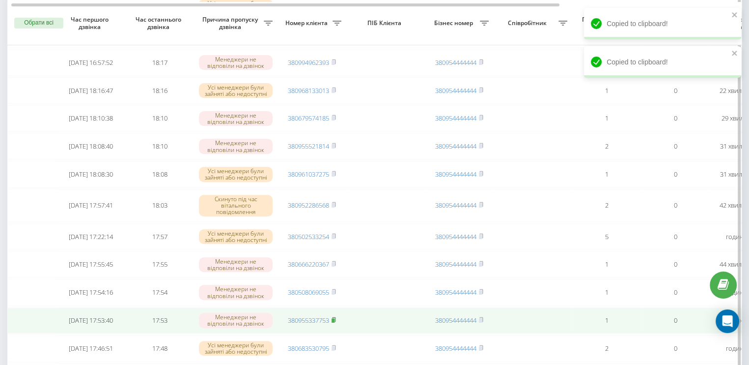
click at [334, 322] on rect at bounding box center [333, 320] width 3 height 4
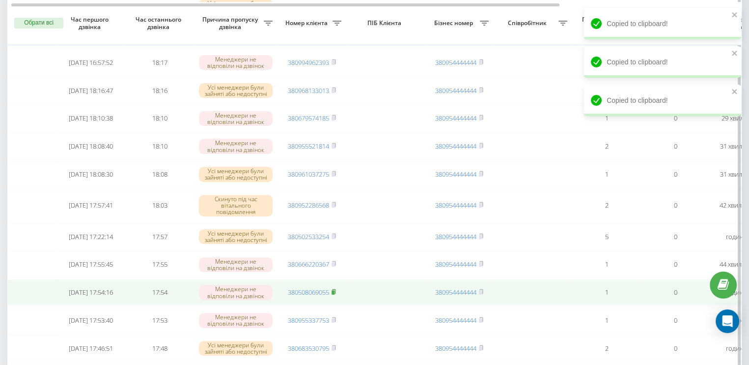
click at [334, 294] on rect at bounding box center [333, 292] width 3 height 4
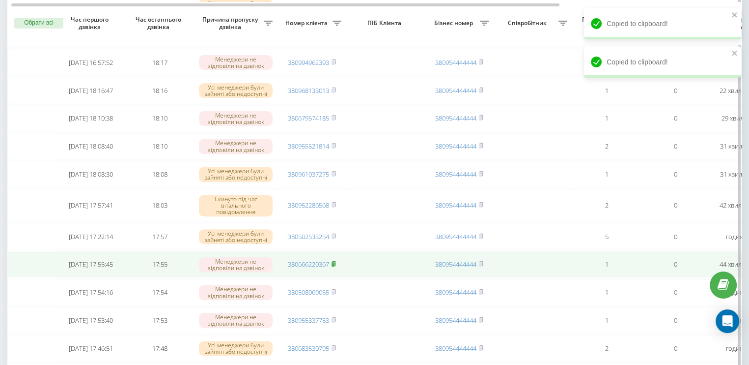
click at [335, 266] on icon at bounding box center [334, 263] width 4 height 6
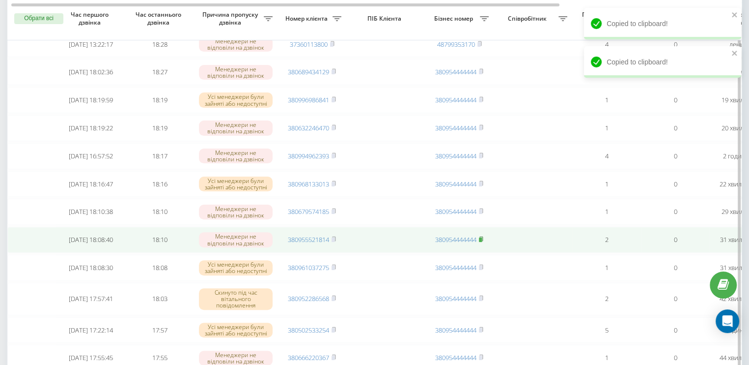
scroll to position [246, 0]
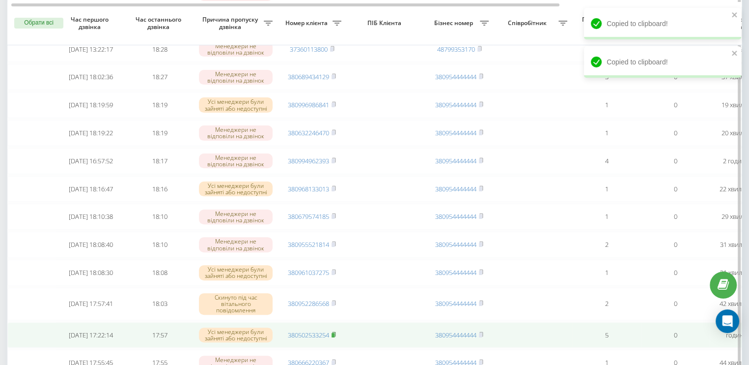
click at [334, 337] on rect at bounding box center [333, 335] width 3 height 4
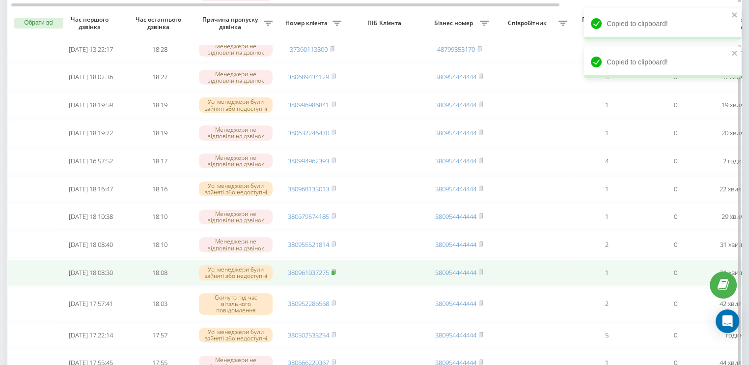
click at [336, 275] on icon at bounding box center [334, 272] width 4 height 6
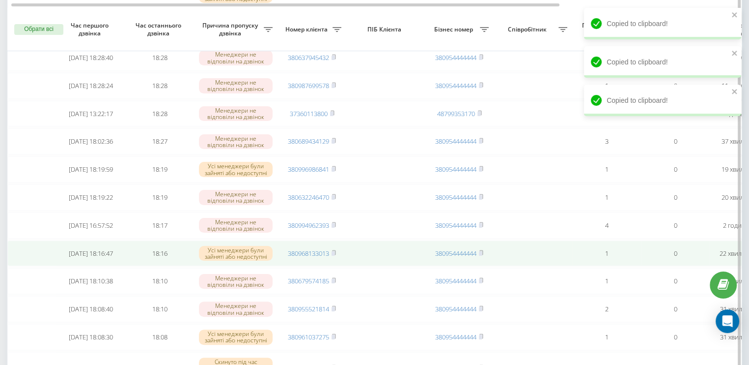
scroll to position [197, 0]
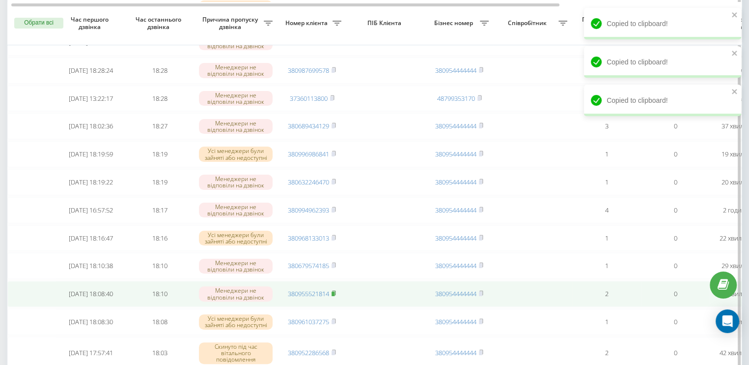
click at [336, 295] on icon at bounding box center [333, 292] width 3 height 4
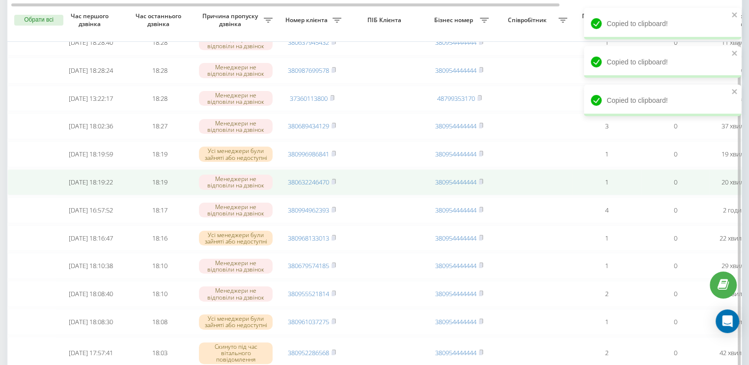
scroll to position [147, 0]
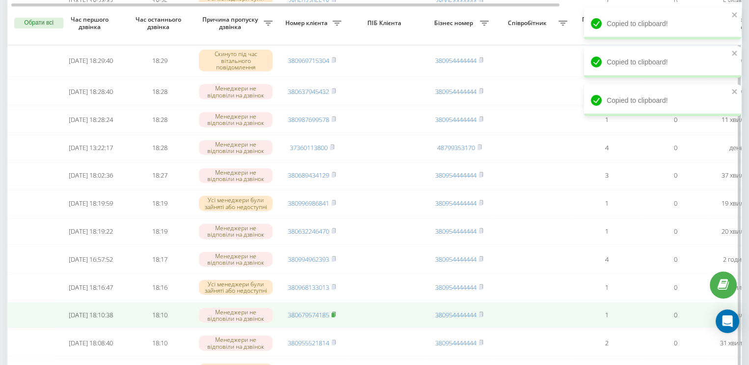
click at [336, 316] on icon at bounding box center [333, 313] width 3 height 4
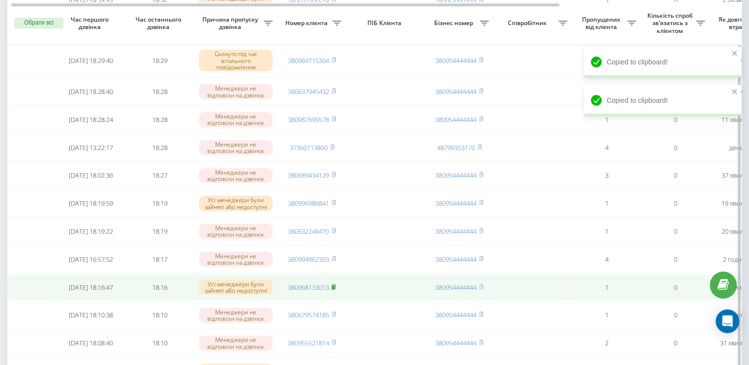
click at [336, 288] on icon at bounding box center [333, 285] width 3 height 4
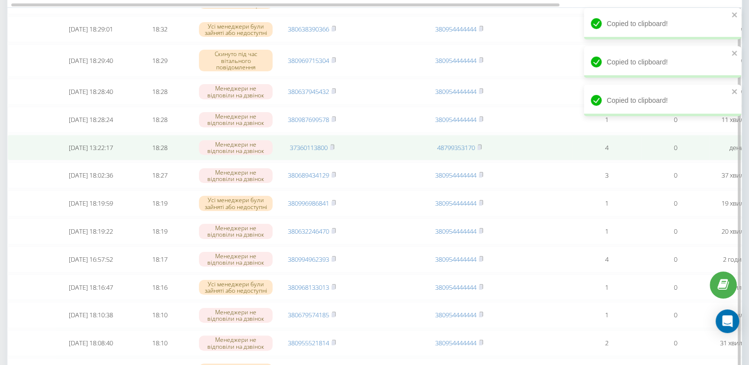
scroll to position [98, 0]
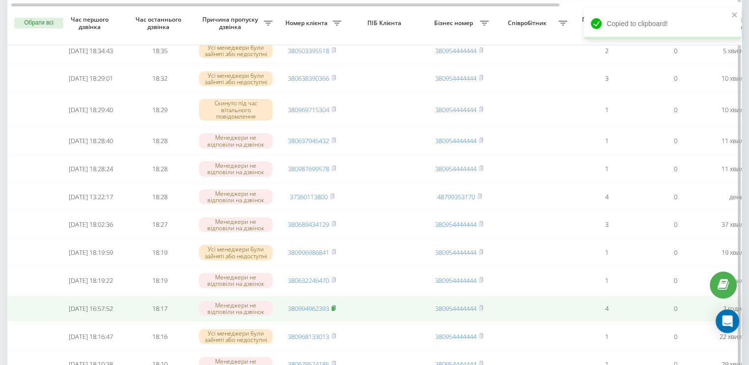
click at [336, 309] on icon at bounding box center [333, 307] width 3 height 4
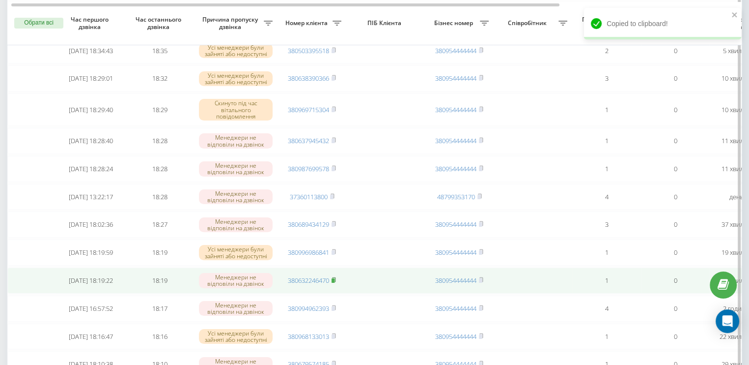
click at [335, 282] on rect at bounding box center [333, 280] width 3 height 4
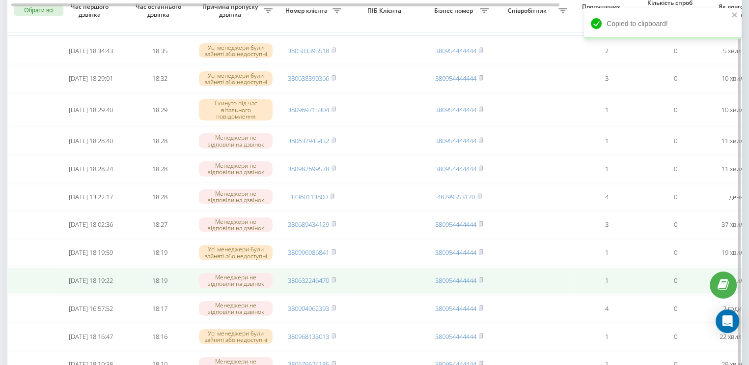
scroll to position [49, 0]
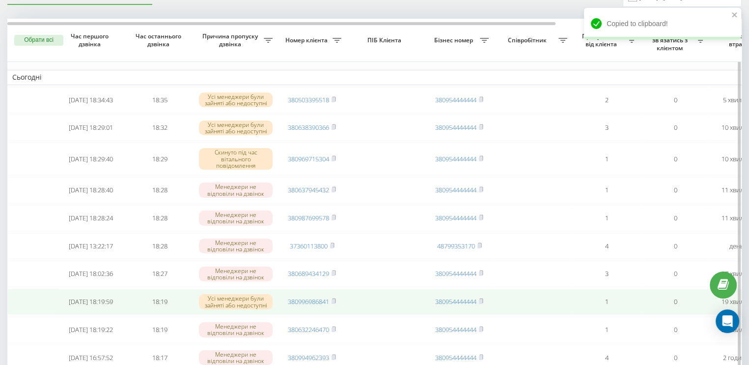
click at [338, 309] on td "380996986841" at bounding box center [312, 301] width 69 height 26
click at [335, 304] on rect at bounding box center [333, 301] width 3 height 4
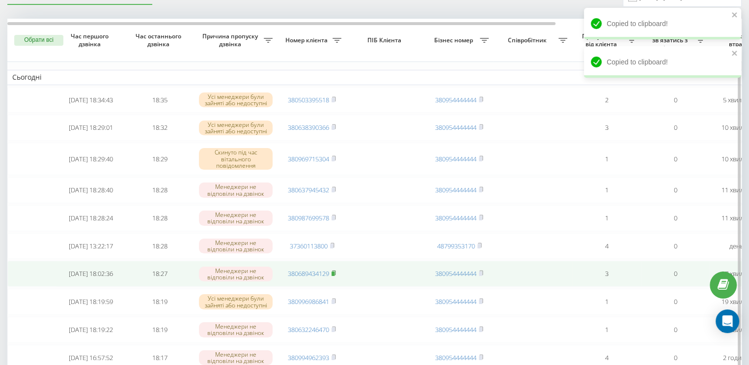
click at [335, 276] on rect at bounding box center [333, 273] width 3 height 4
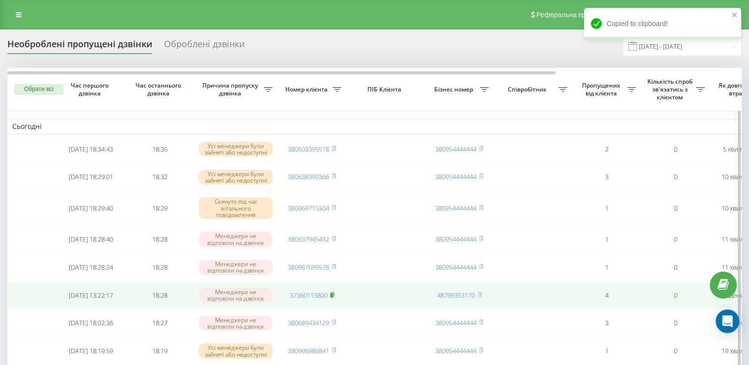
click at [333, 297] on rect at bounding box center [331, 295] width 3 height 4
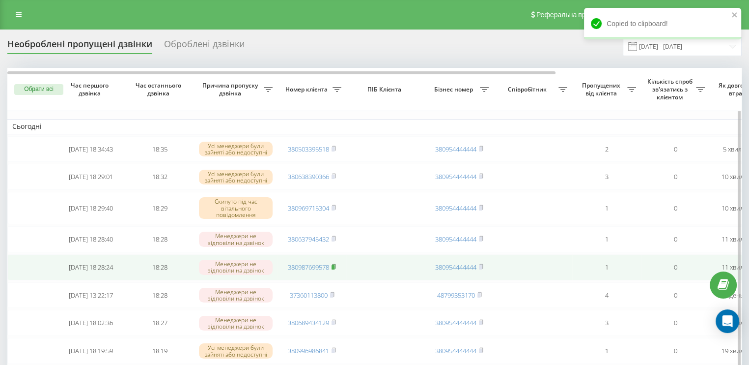
click at [335, 269] on icon at bounding box center [334, 266] width 4 height 6
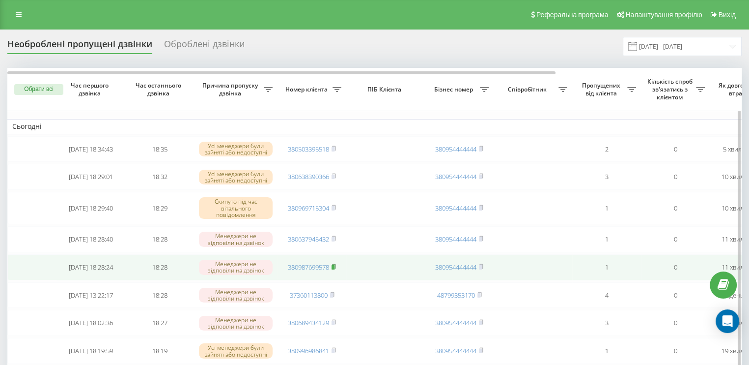
click at [336, 268] on icon at bounding box center [333, 266] width 3 height 4
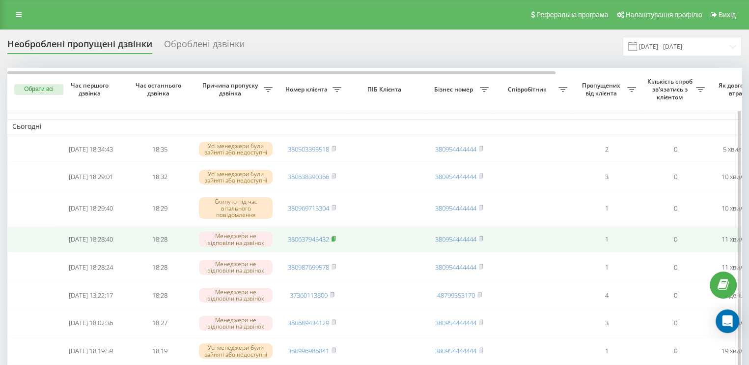
click at [335, 241] on rect at bounding box center [333, 239] width 3 height 4
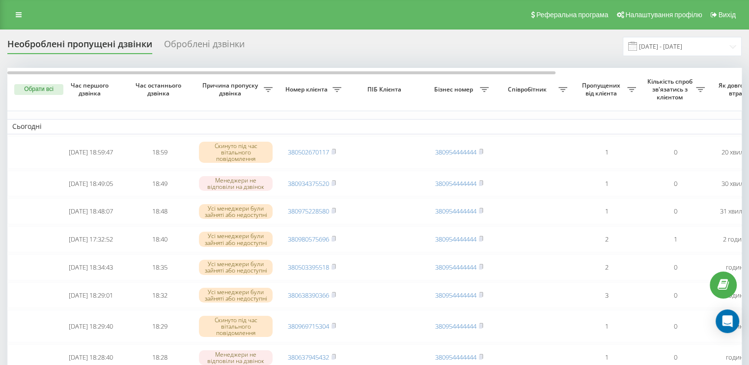
click at [131, 50] on div "Необроблені пропущені дзвінки" at bounding box center [79, 46] width 145 height 15
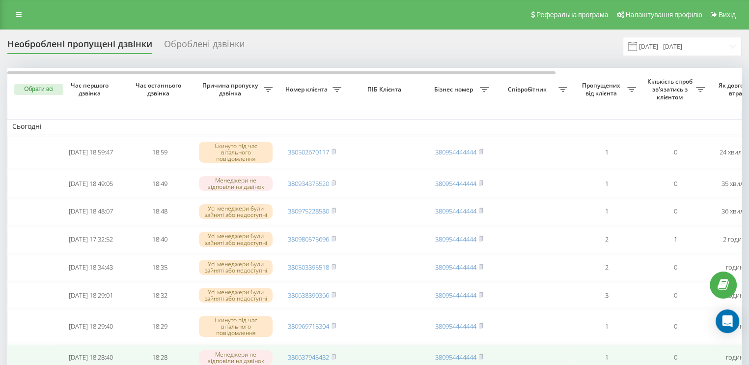
scroll to position [49, 0]
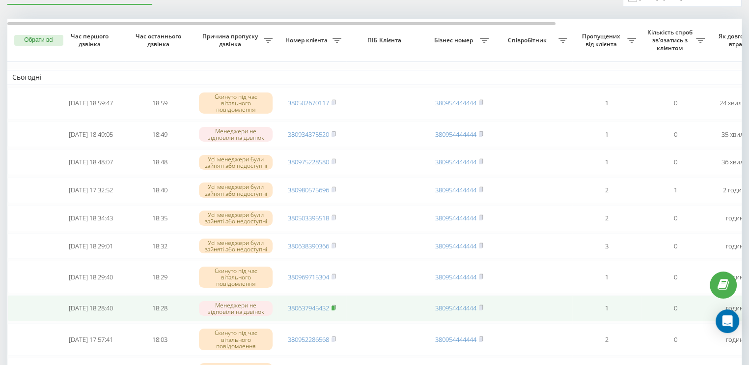
click at [334, 310] on rect at bounding box center [333, 308] width 3 height 4
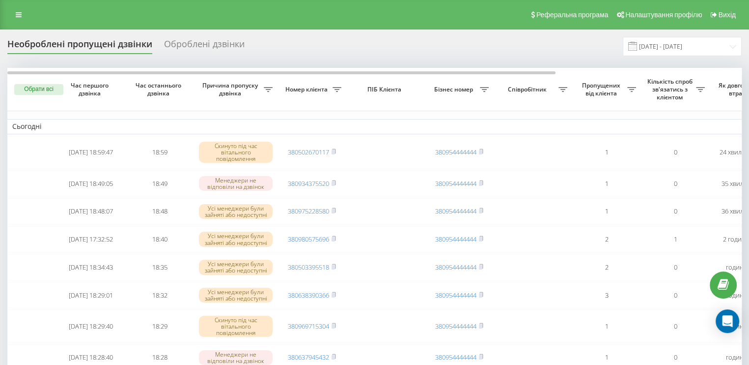
scroll to position [0, 0]
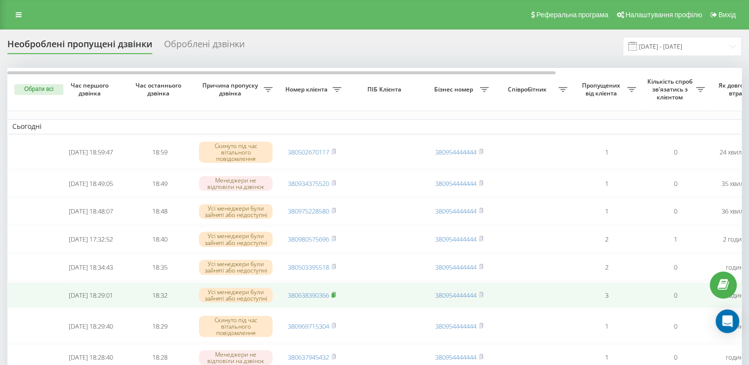
click at [334, 297] on rect at bounding box center [333, 295] width 3 height 4
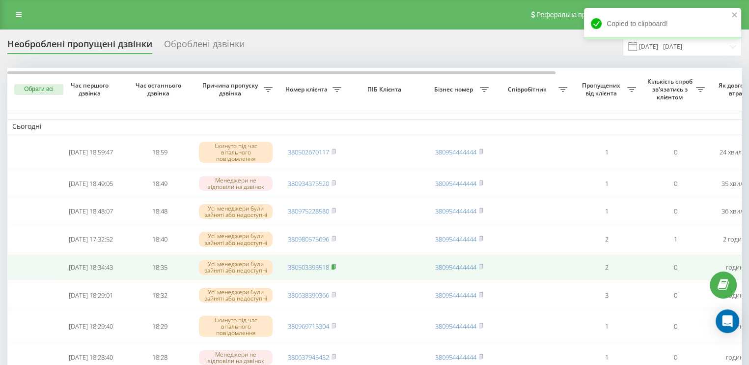
click at [336, 268] on icon at bounding box center [333, 266] width 3 height 4
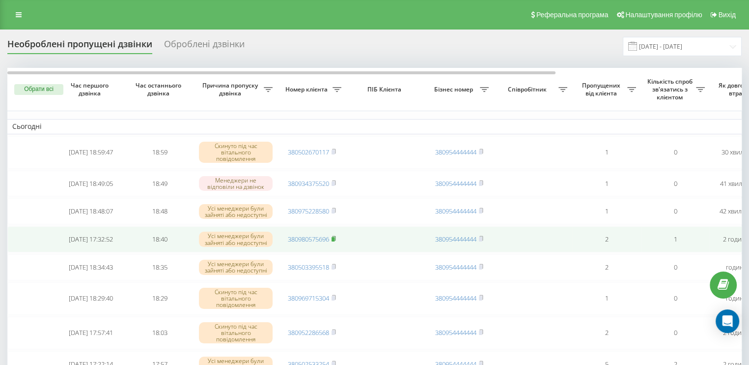
click at [334, 241] on rect at bounding box center [333, 239] width 3 height 4
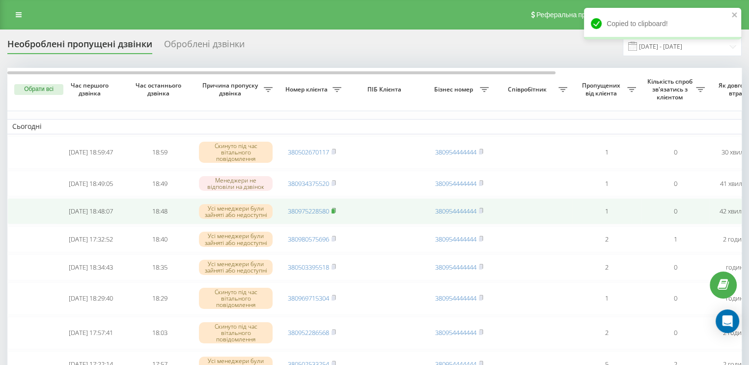
click at [336, 212] on icon at bounding box center [334, 210] width 4 height 6
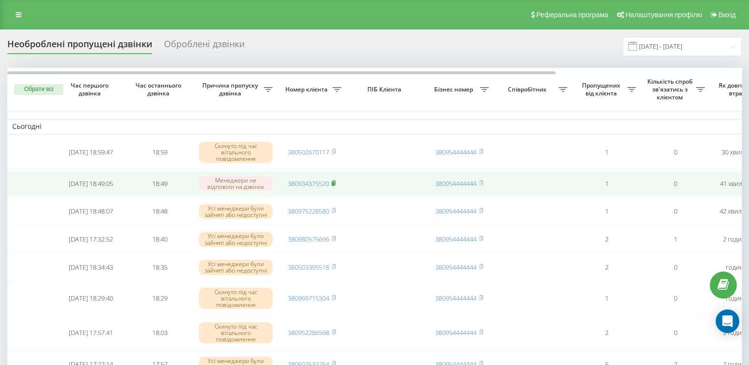
click at [335, 183] on rect at bounding box center [333, 183] width 3 height 4
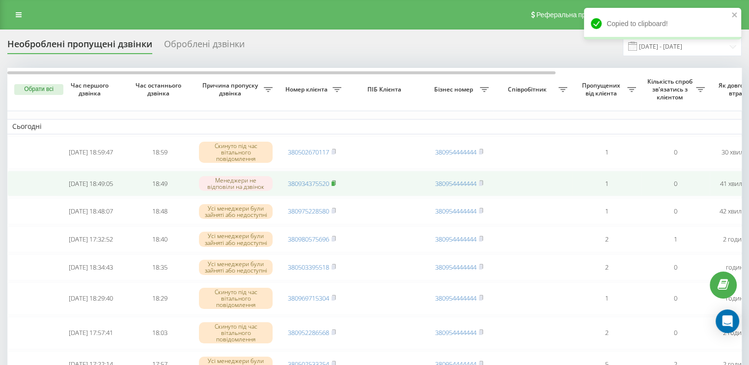
click at [335, 181] on rect at bounding box center [333, 183] width 3 height 4
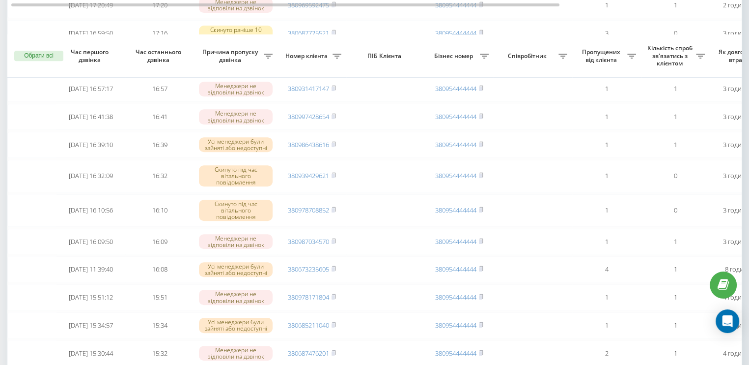
scroll to position [491, 0]
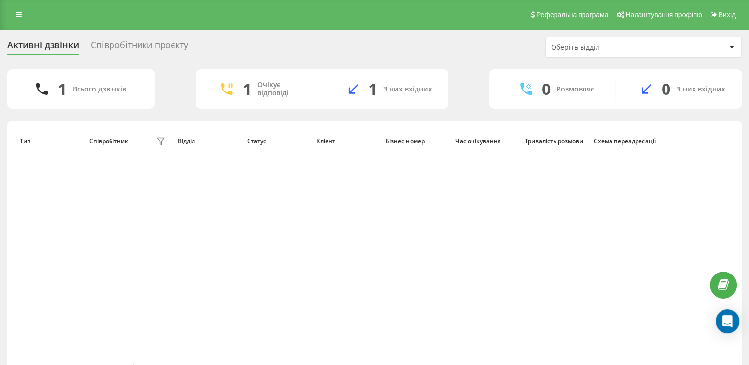
click at [137, 51] on div "Співробітники проєкту" at bounding box center [139, 47] width 97 height 15
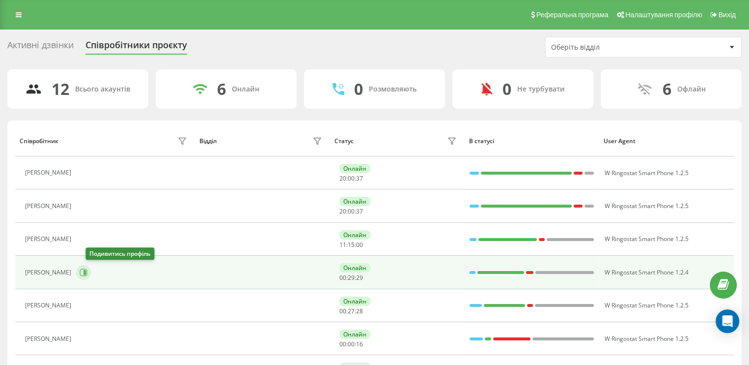
click at [87, 273] on icon at bounding box center [84, 272] width 8 height 8
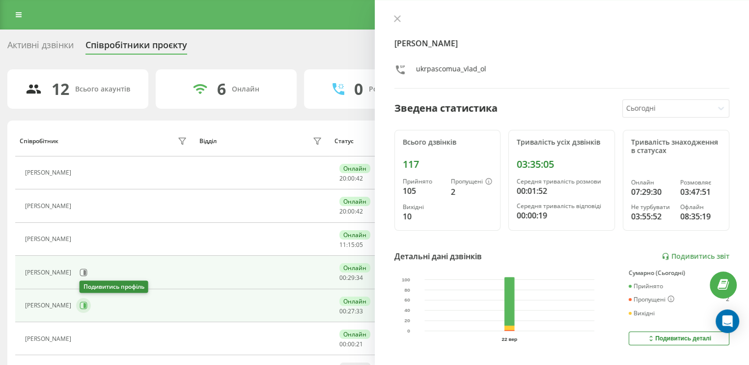
click at [86, 305] on icon at bounding box center [85, 305] width 2 height 5
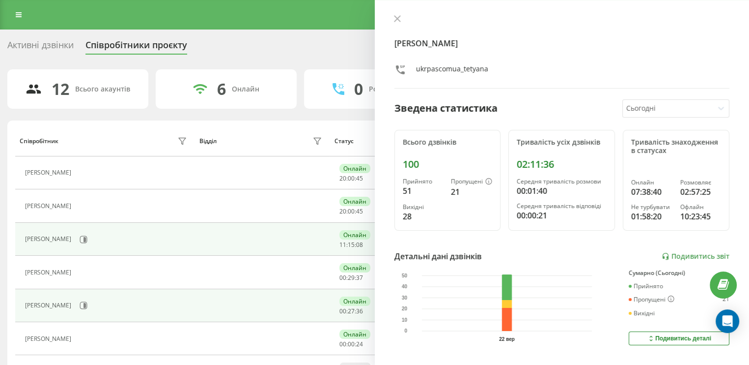
scroll to position [49, 0]
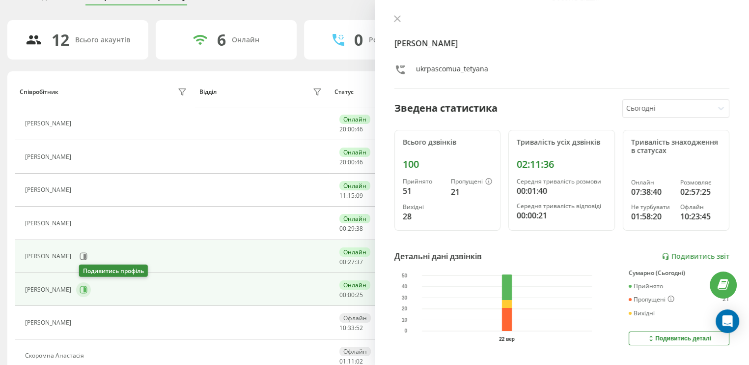
click at [90, 287] on button at bounding box center [83, 289] width 15 height 15
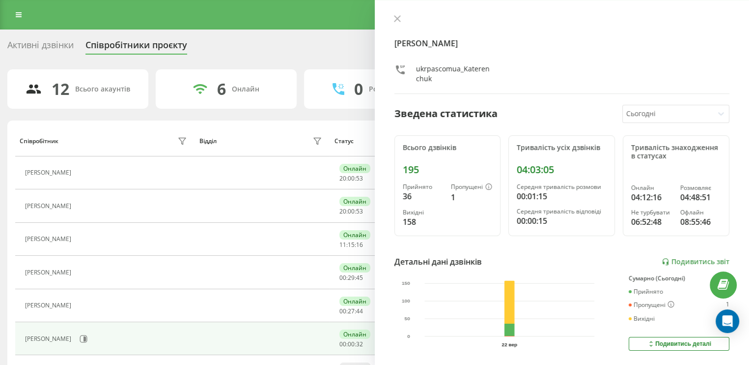
click at [55, 48] on div "Активні дзвінки" at bounding box center [40, 47] width 66 height 15
